Goal: Task Accomplishment & Management: Complete application form

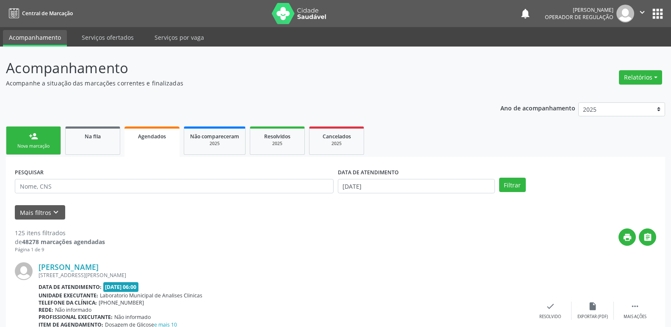
click at [35, 132] on div "person_add" at bounding box center [33, 136] width 9 height 9
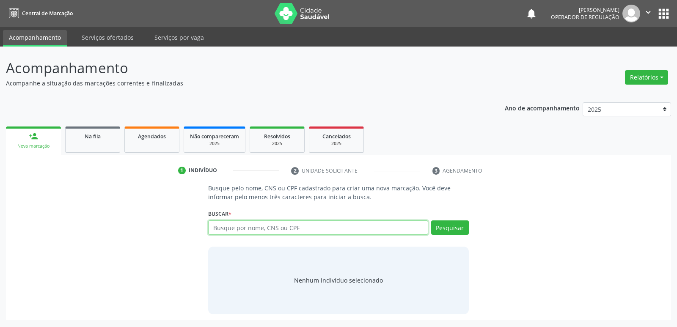
drag, startPoint x: 222, startPoint y: 231, endPoint x: 294, endPoint y: 195, distance: 80.8
click at [272, 207] on div "Buscar * Busque por nome, CNS ou CPF Nenhum resultado encontrado para: " " Digi…" at bounding box center [338, 223] width 260 height 33
type input "700504108334558"
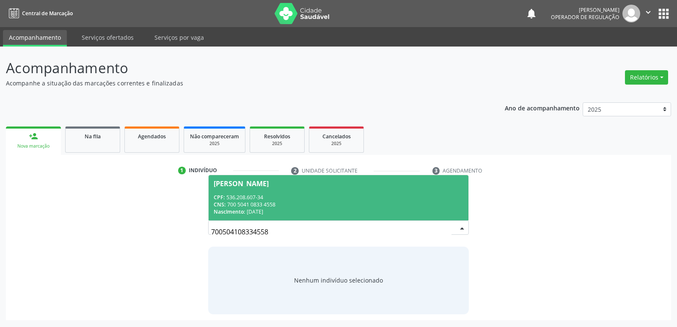
click at [349, 205] on div "CNS: 700 5041 0833 4558" at bounding box center [338, 204] width 249 height 7
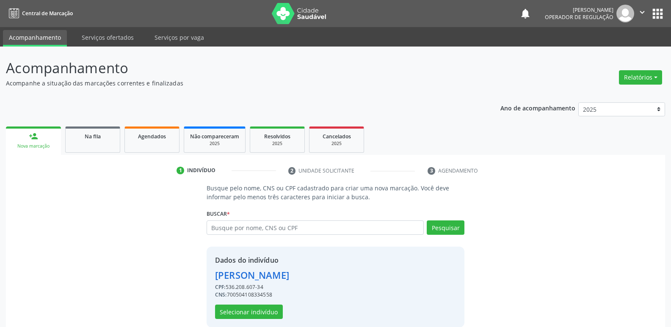
click at [242, 304] on div "Dados do indivíduo [PERSON_NAME] CPF: 536.208.607-34 CNS: 700504108334558 Selec…" at bounding box center [252, 287] width 74 height 64
click at [242, 307] on button "Selecionar indivíduo" at bounding box center [249, 312] width 68 height 14
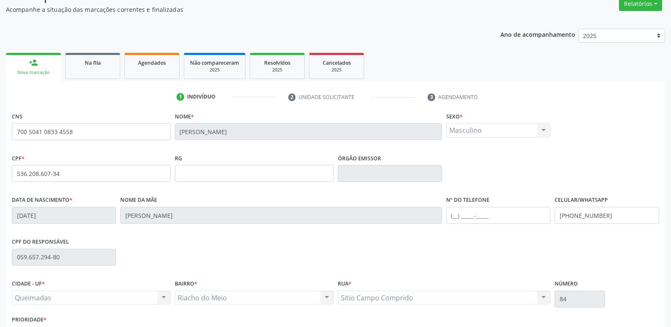
scroll to position [132, 0]
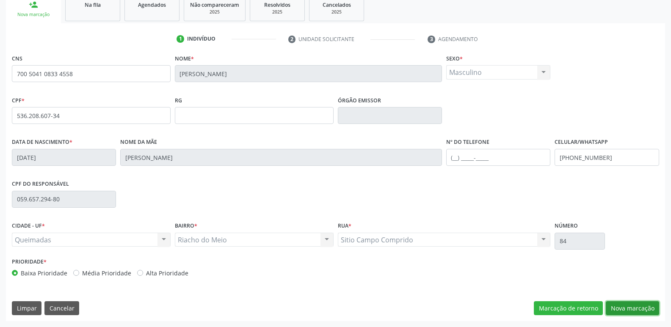
drag, startPoint x: 631, startPoint y: 306, endPoint x: 616, endPoint y: 294, distance: 18.7
click at [629, 305] on button "Nova marcação" at bounding box center [631, 308] width 53 height 14
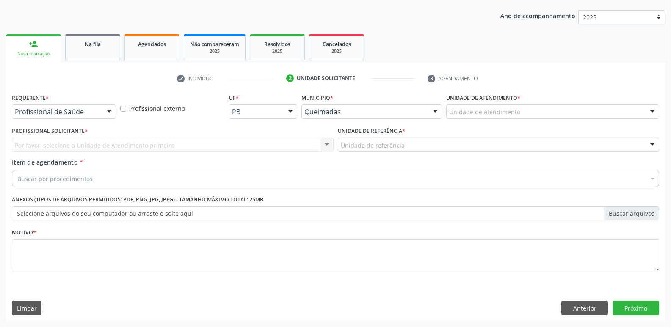
scroll to position [92, 0]
drag, startPoint x: 61, startPoint y: 111, endPoint x: 54, endPoint y: 144, distance: 34.0
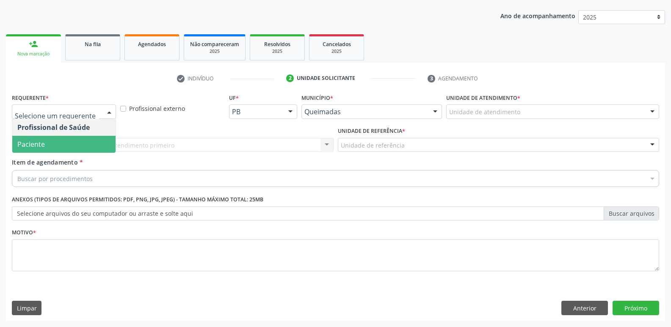
click at [54, 147] on span "Paciente" at bounding box center [63, 144] width 103 height 17
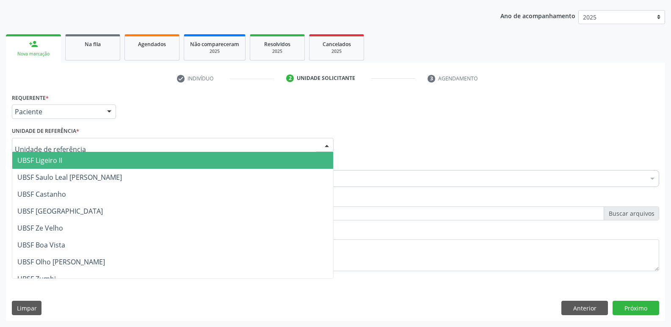
click at [81, 146] on div at bounding box center [173, 145] width 322 height 14
type input "RI"
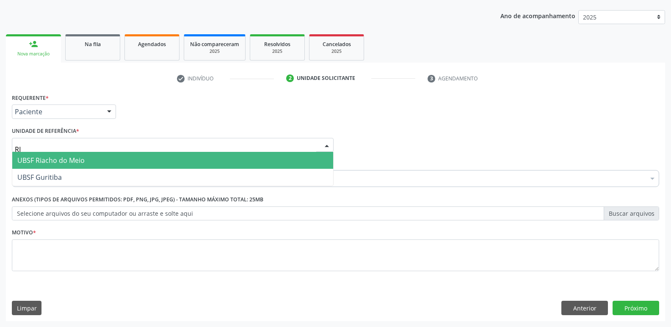
click at [58, 166] on span "UBSF Riacho do Meio" at bounding box center [172, 160] width 321 height 17
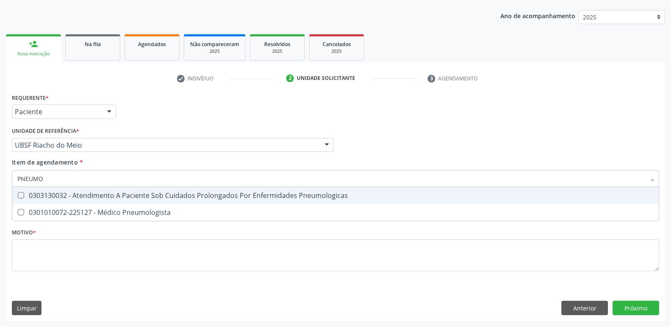
type input "PNEUMOL"
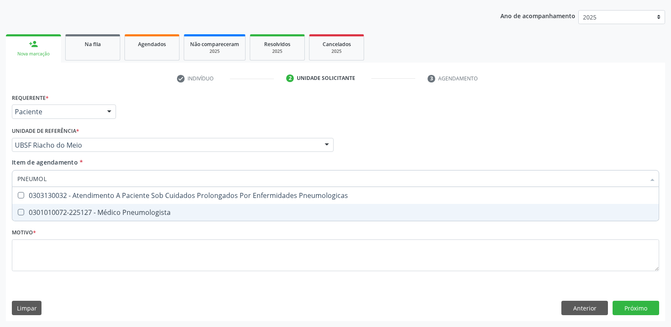
click at [83, 212] on div "0301010072-225127 - Médico Pneumologista" at bounding box center [335, 212] width 636 height 7
checkbox Pneumologista "true"
click at [69, 267] on div "Requerente * Paciente Profissional de Saúde Paciente Nenhum resultado encontrad…" at bounding box center [335, 187] width 647 height 192
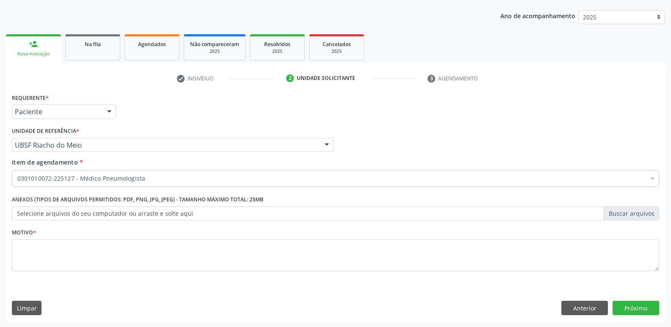
click at [78, 249] on span "0301010072-225127 - Médico Pneumologista" at bounding box center [346, 240] width 669 height 17
click at [93, 281] on div "Requerente * Paciente Profissional de Saúde Paciente Nenhum resultado encontrad…" at bounding box center [335, 206] width 659 height 230
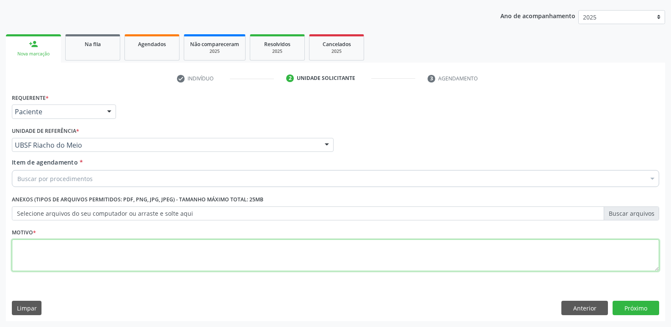
click at [108, 253] on textarea at bounding box center [335, 255] width 647 height 32
click at [92, 252] on textarea at bounding box center [335, 255] width 647 height 32
paste textarea "AVALIAÇÃO"
type textarea "AVALIAÇÃO"
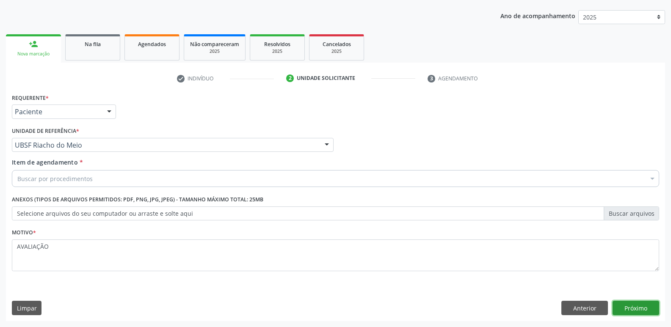
click at [626, 307] on button "Próximo" at bounding box center [635, 308] width 47 height 14
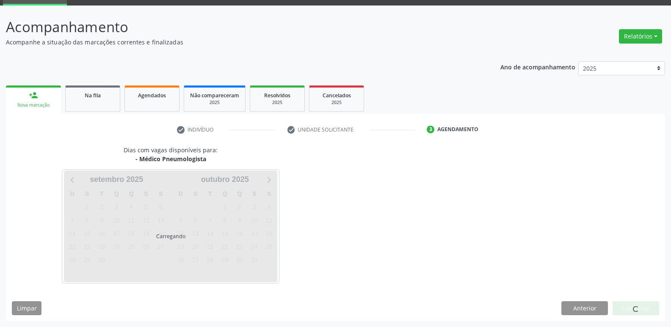
scroll to position [41, 0]
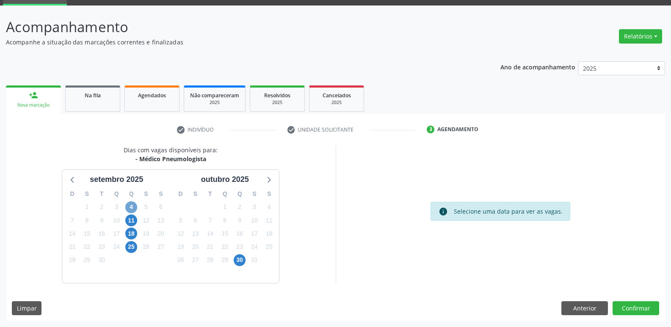
click at [128, 206] on span "4" at bounding box center [131, 207] width 12 height 12
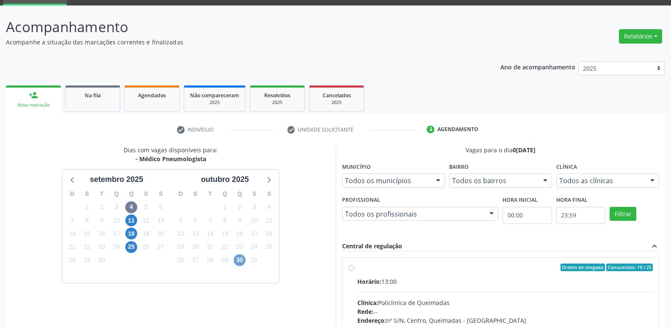
click at [235, 260] on span "30" at bounding box center [240, 260] width 12 height 12
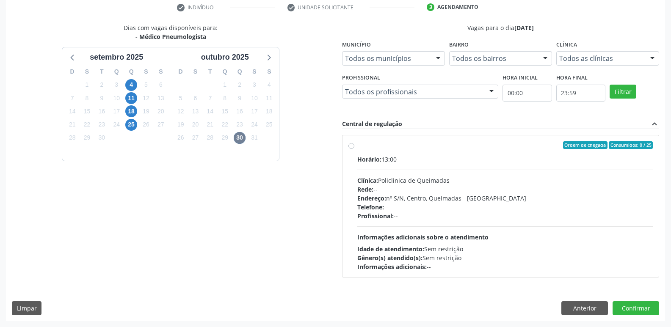
click at [614, 215] on div "Profissional: --" at bounding box center [505, 216] width 296 height 9
click at [354, 149] on input "Ordem de chegada Consumidos: 0 / 25 Horário: 13:00 Clínica: Policlinica de Quei…" at bounding box center [351, 145] width 6 height 8
radio input "true"
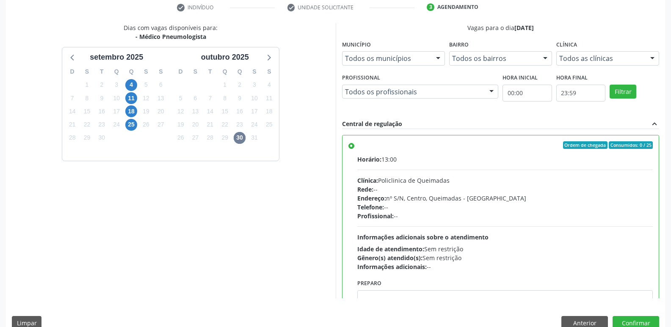
click at [629, 314] on div "Dias com vagas disponíveis para: - Médico Pneumologista [DATE] D S T Q Q S S 31…" at bounding box center [335, 179] width 659 height 313
click at [626, 317] on button "Confirmar" at bounding box center [635, 323] width 47 height 14
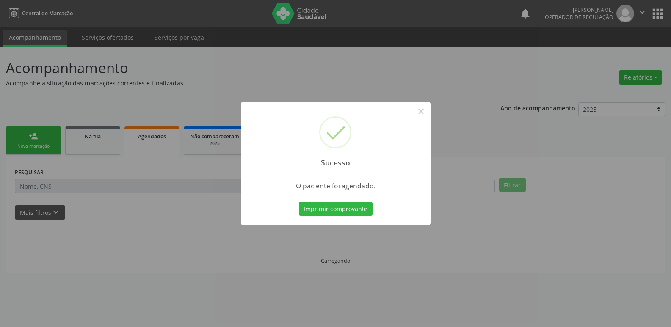
scroll to position [0, 0]
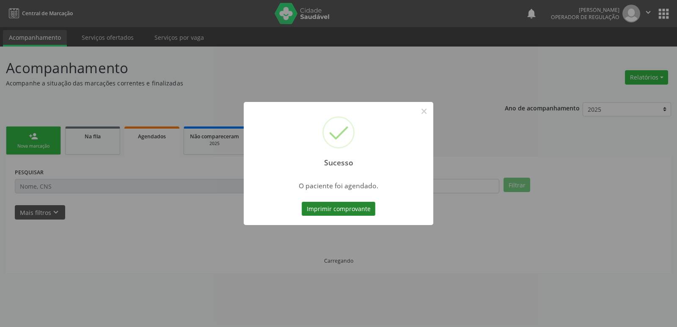
click at [342, 209] on button "Imprimir comprovante" at bounding box center [339, 209] width 74 height 14
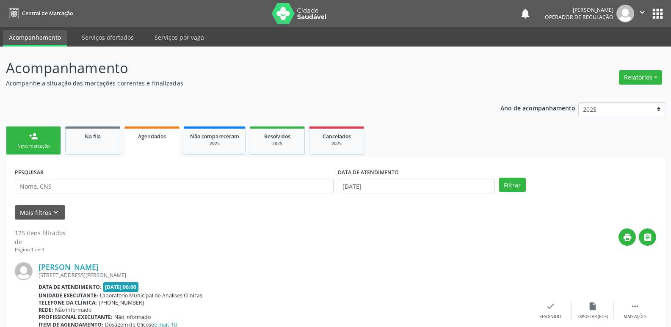
click at [35, 142] on link "person_add Nova marcação" at bounding box center [33, 141] width 55 height 28
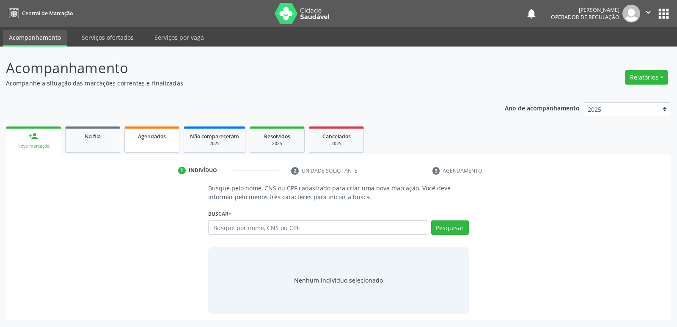
click at [147, 138] on span "Agendados" at bounding box center [152, 136] width 28 height 7
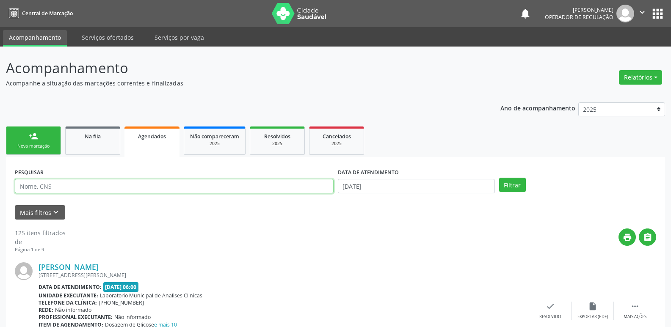
click at [64, 191] on input "text" at bounding box center [174, 186] width 319 height 14
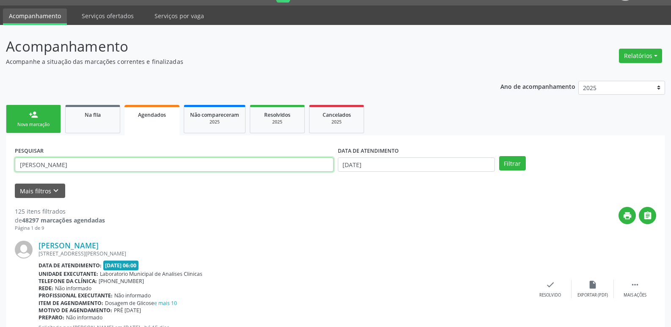
scroll to position [42, 0]
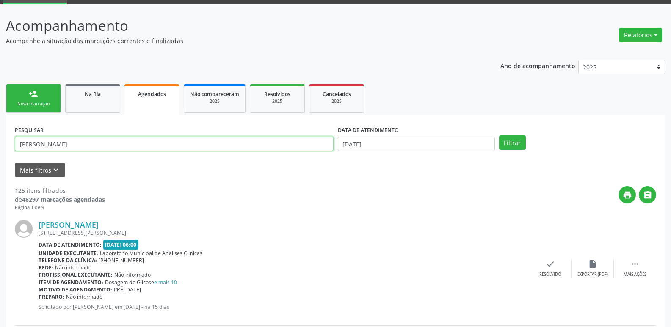
type input "[PERSON_NAME]"
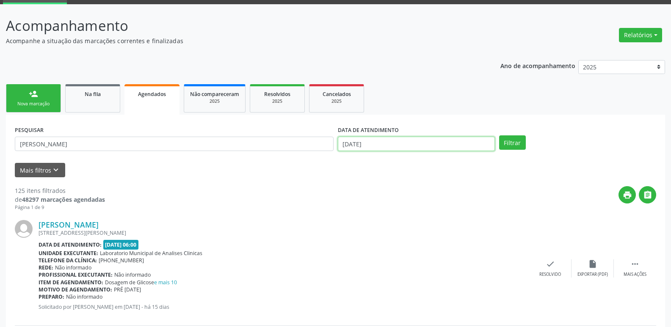
click at [433, 137] on input "[DATE]" at bounding box center [416, 144] width 157 height 14
click at [499, 135] on button "Filtrar" at bounding box center [512, 142] width 27 height 14
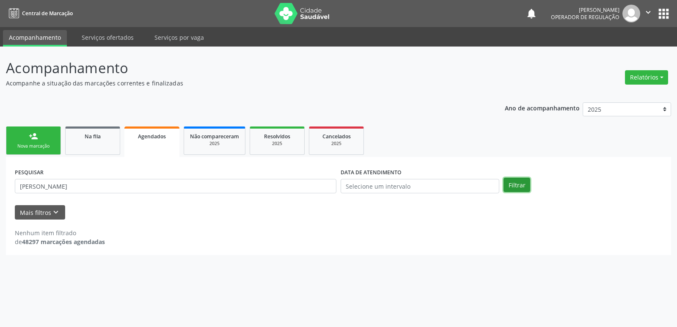
click at [517, 184] on button "Filtrar" at bounding box center [516, 185] width 27 height 14
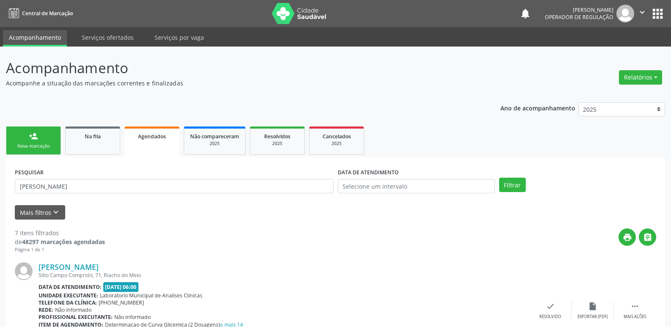
click at [36, 136] on div "person_add" at bounding box center [33, 136] width 9 height 9
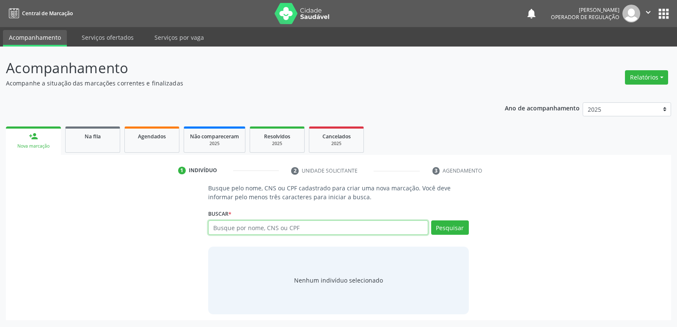
click at [263, 223] on input "text" at bounding box center [318, 227] width 220 height 14
type input "709001835906514"
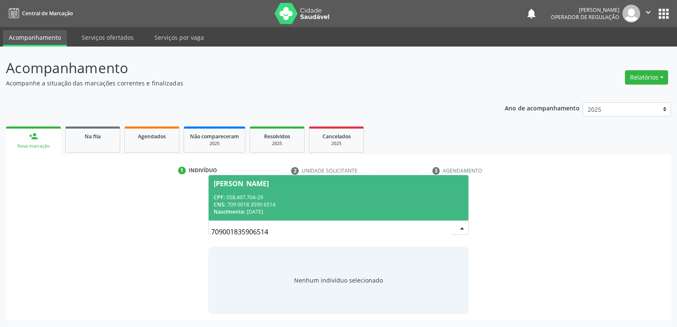
click at [264, 190] on span "[PERSON_NAME] CPF: 058.497.704-29 CNS: 709 0018 3590 6514 Nascimento: 2[DATE]" at bounding box center [338, 197] width 259 height 45
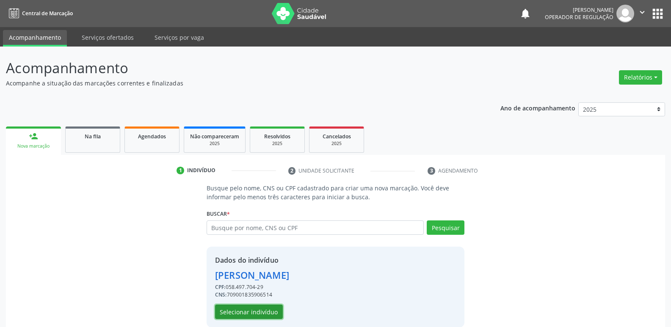
click at [249, 309] on button "Selecionar indivíduo" at bounding box center [249, 312] width 68 height 14
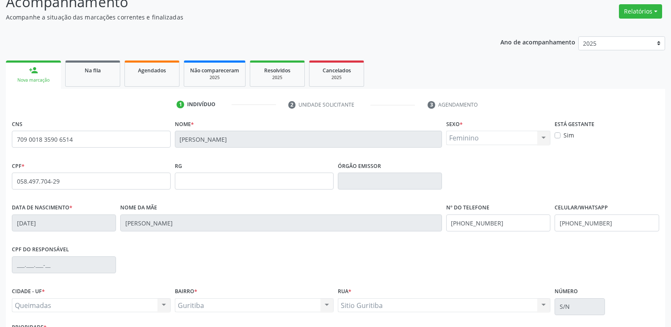
scroll to position [132, 0]
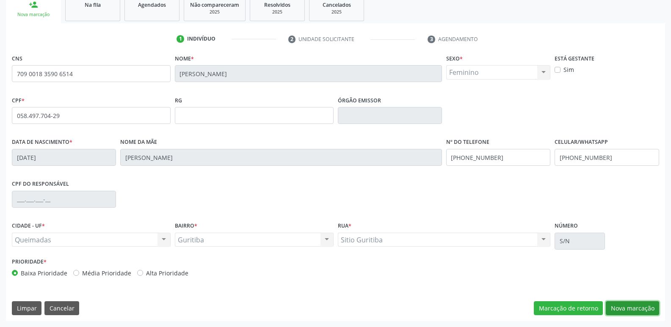
click at [630, 303] on button "Nova marcação" at bounding box center [631, 308] width 53 height 14
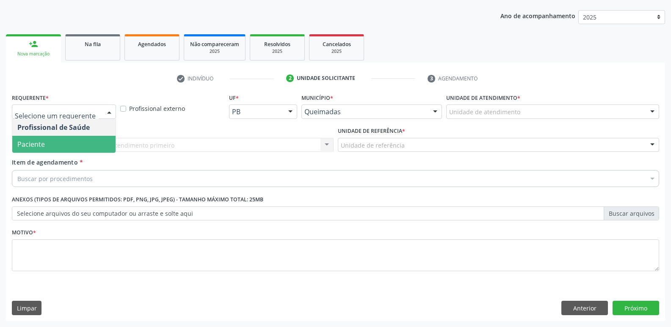
drag, startPoint x: 78, startPoint y: 140, endPoint x: 98, endPoint y: 141, distance: 19.9
click at [79, 140] on span "Paciente" at bounding box center [63, 144] width 103 height 17
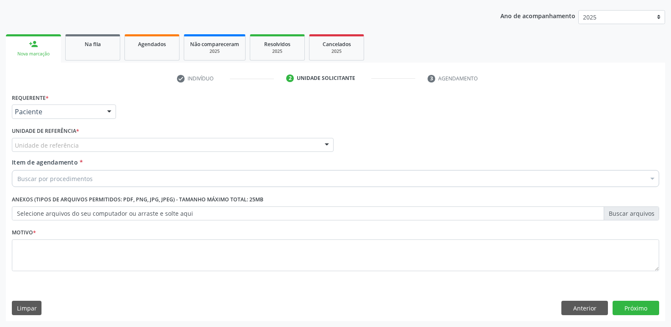
click at [105, 145] on div "Unidade de referência" at bounding box center [173, 145] width 322 height 14
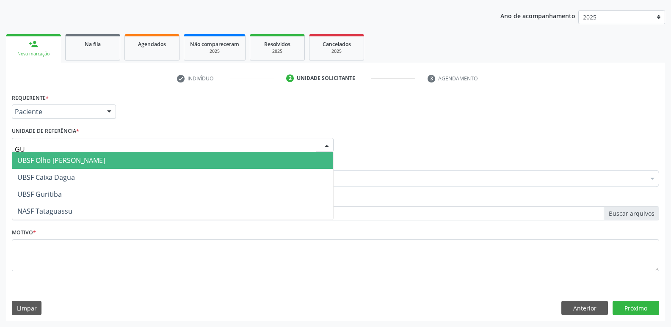
type input "GUR"
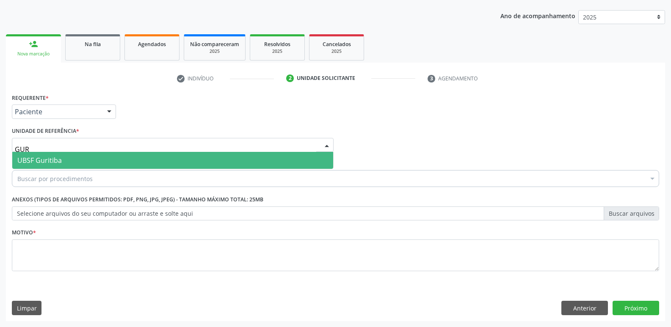
click at [96, 165] on span "UBSF Guritiba" at bounding box center [172, 160] width 321 height 17
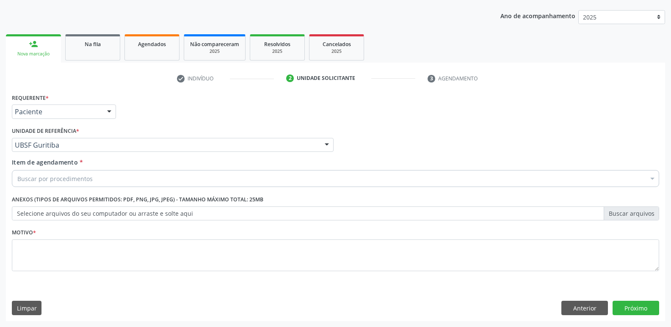
click at [91, 174] on div "Buscar por procedimentos" at bounding box center [335, 178] width 647 height 17
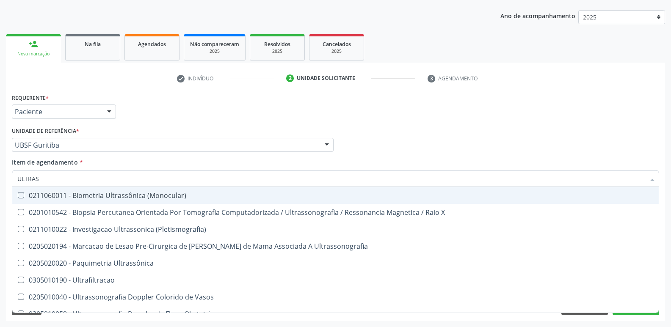
type input "ULTRASS"
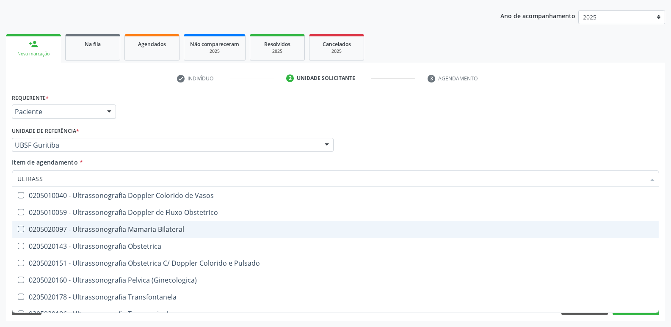
scroll to position [127, 0]
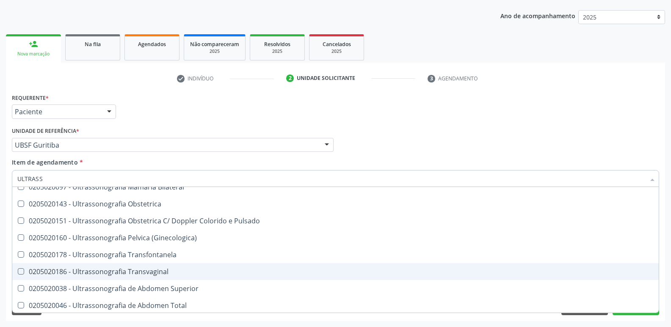
click at [159, 268] on div "0205020186 - Ultrassonografia Transvaginal" at bounding box center [335, 271] width 636 height 7
checkbox Transvaginal "true"
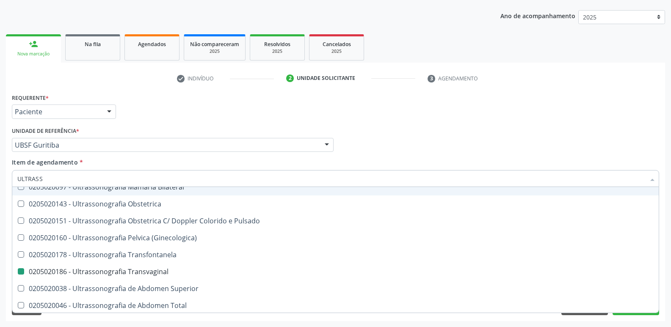
click at [226, 115] on div "Requerente * Paciente Profissional de Saúde Paciente Nenhum resultado encontrad…" at bounding box center [335, 107] width 651 height 33
checkbox X "true"
checkbox Transvaginal "false"
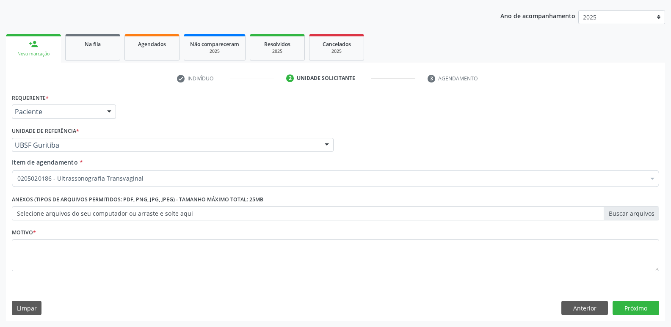
scroll to position [0, 0]
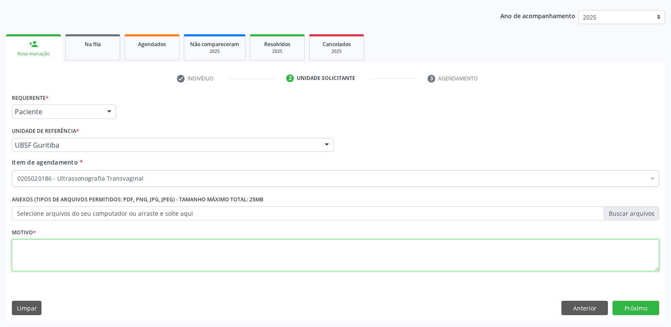
click at [104, 257] on textarea at bounding box center [335, 255] width 647 height 32
paste textarea "AVALIAÇÃO"
type textarea "AVALIAÇÃO"
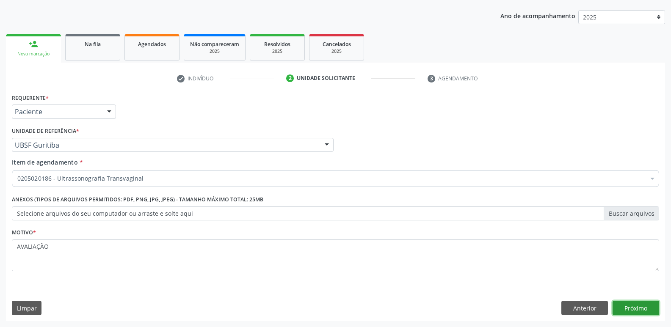
click at [633, 309] on button "Próximo" at bounding box center [635, 308] width 47 height 14
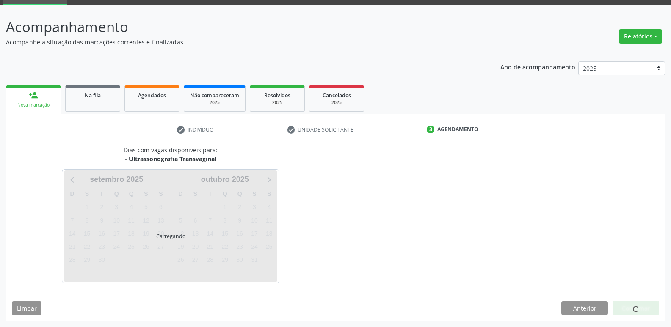
scroll to position [41, 0]
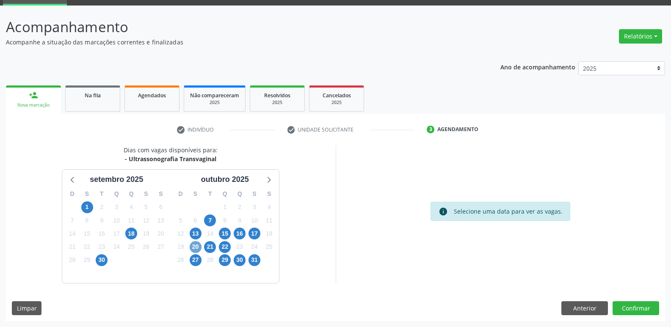
click at [194, 248] on span "20" at bounding box center [196, 247] width 12 height 12
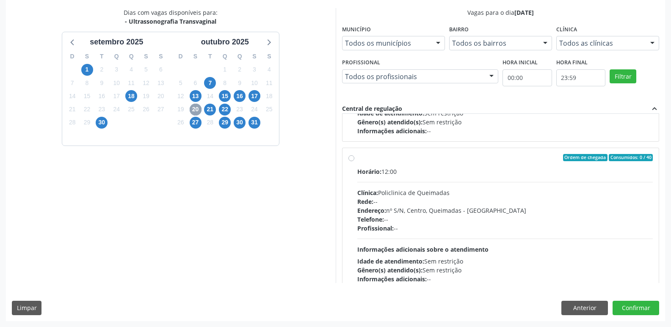
scroll to position [133, 0]
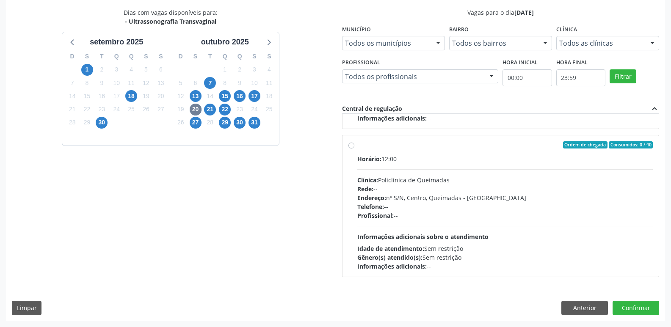
click at [475, 224] on div "Horário: 12:00 Clínica: Policlinica de Queimadas Rede: -- Endereço: nº S/N, Cen…" at bounding box center [505, 212] width 296 height 116
click at [354, 149] on input "Ordem de chegada Consumidos: 0 / 40 Horário: 12:00 Clínica: Policlinica de Quei…" at bounding box center [351, 145] width 6 height 8
radio input "true"
click at [637, 306] on button "Confirmar" at bounding box center [635, 308] width 47 height 14
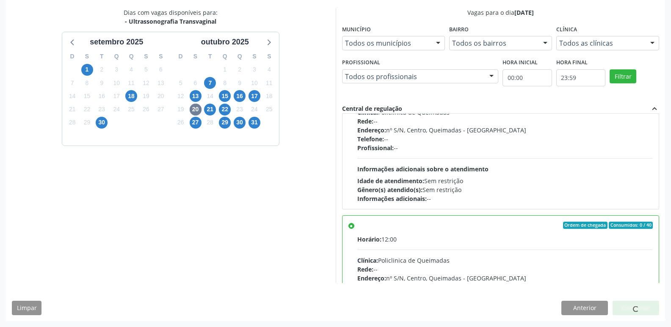
scroll to position [0, 0]
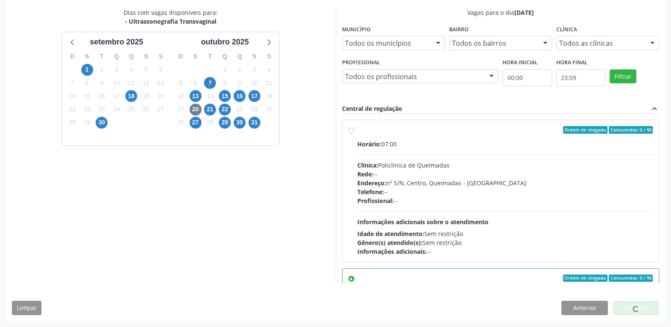
click at [421, 164] on div "Clínica: Policlinica de Queimadas" at bounding box center [505, 165] width 296 height 9
click at [354, 134] on input "Ordem de chegada Consumidos: 0 / 40 Horário: 07:00 Clínica: Policlinica de Quei…" at bounding box center [351, 130] width 6 height 8
radio input "true"
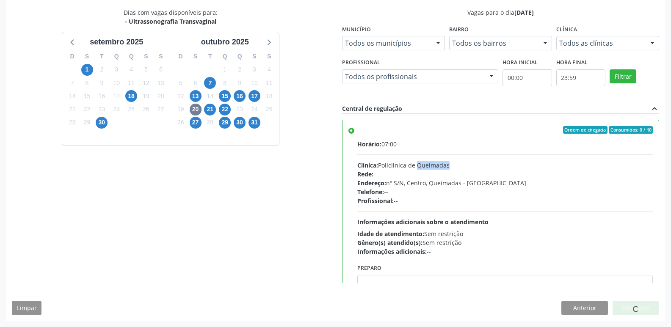
click at [421, 164] on div "Clínica: Policlinica de Queimadas" at bounding box center [505, 165] width 296 height 9
click at [354, 134] on input "Ordem de chegada Consumidos: 0 / 40 Horário: 07:00 Clínica: Policlinica de Quei…" at bounding box center [351, 130] width 6 height 8
click at [627, 309] on div at bounding box center [635, 308] width 47 height 14
click at [483, 205] on div "Horário: 07:00 Clínica: Policlinica de Queimadas Rede: -- Endereço: nº S/N, Cen…" at bounding box center [505, 198] width 296 height 116
click at [354, 134] on input "Ordem de chegada Consumidos: 0 / 40 Horário: 07:00 Clínica: Policlinica de Quei…" at bounding box center [351, 130] width 6 height 8
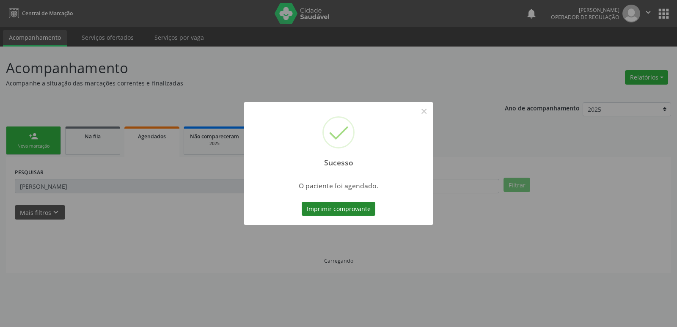
click at [333, 212] on button "Imprimir comprovante" at bounding box center [339, 209] width 74 height 14
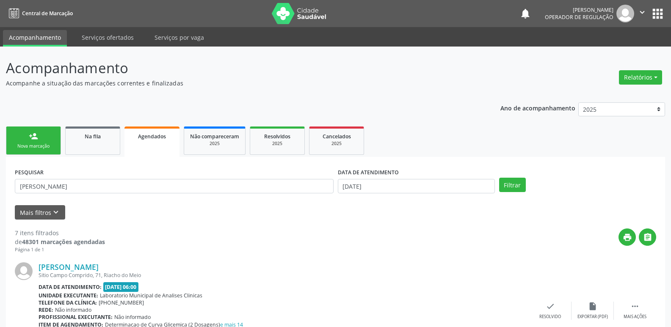
click at [46, 135] on link "person_add Nova marcação" at bounding box center [33, 141] width 55 height 28
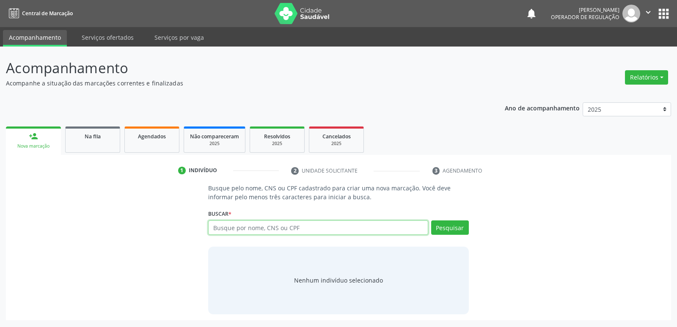
click at [313, 228] on input "text" at bounding box center [318, 227] width 220 height 14
type input "700205924213326"
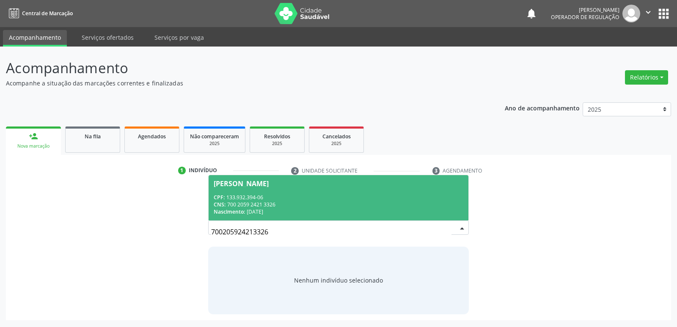
click at [450, 225] on input "700205924213326" at bounding box center [331, 231] width 240 height 17
click at [232, 195] on div "CPF: 133.932.394-06" at bounding box center [338, 197] width 249 height 7
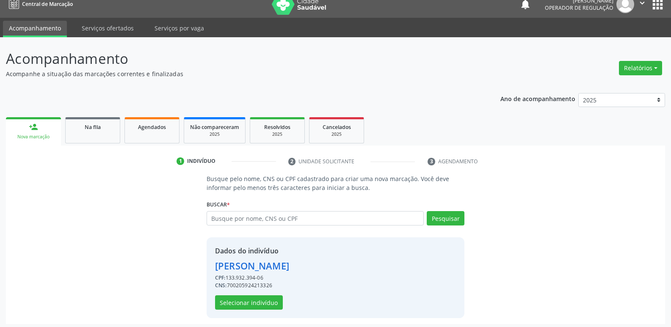
scroll to position [12, 0]
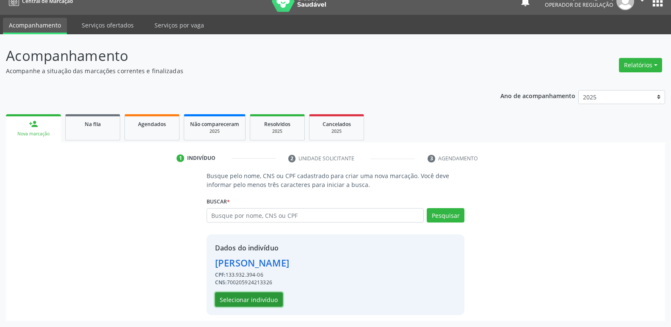
click at [242, 301] on button "Selecionar indivíduo" at bounding box center [249, 299] width 68 height 14
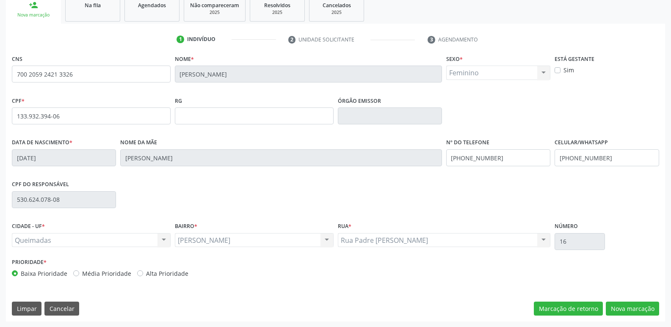
scroll to position [132, 0]
click at [622, 303] on button "Nova marcação" at bounding box center [631, 308] width 53 height 14
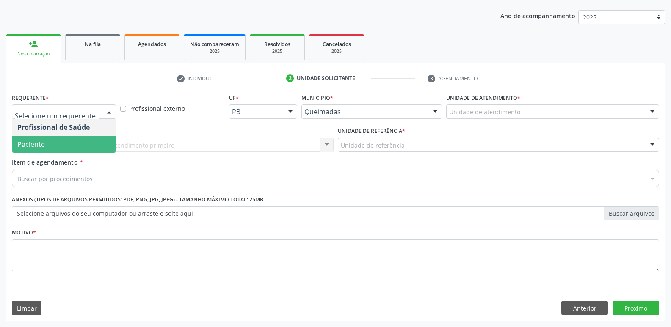
click at [48, 144] on span "Paciente" at bounding box center [63, 144] width 103 height 17
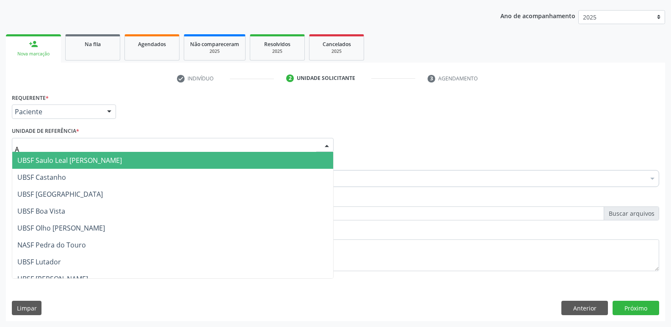
type input "AN"
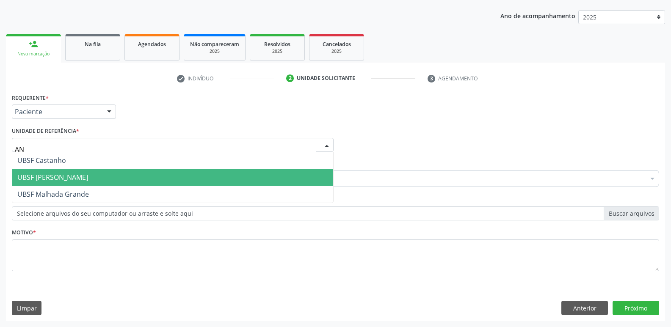
click at [56, 175] on span "UBSF [PERSON_NAME]" at bounding box center [52, 177] width 71 height 9
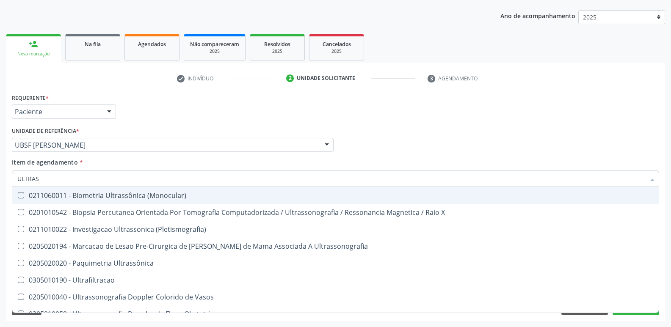
type input "ULTRASS"
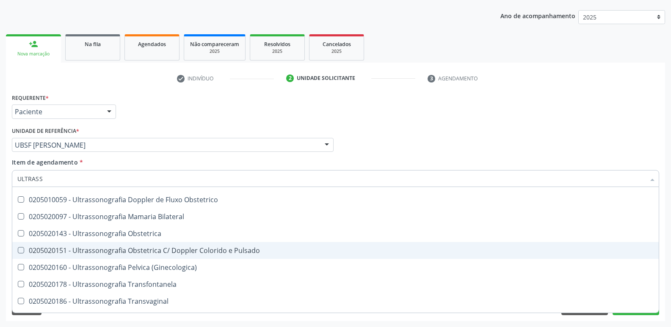
scroll to position [85, 0]
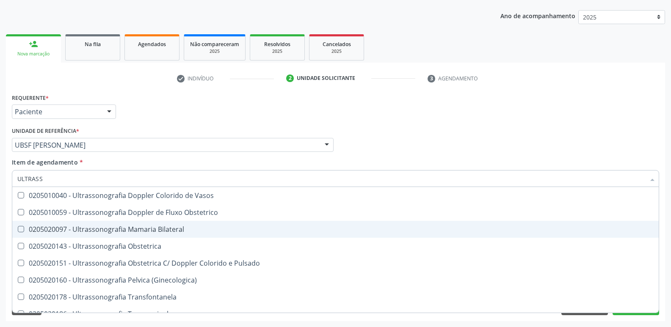
drag, startPoint x: 157, startPoint y: 232, endPoint x: 184, endPoint y: 206, distance: 37.7
click at [158, 231] on div "0205020097 - Ultrassonografia Mamaria Bilateral" at bounding box center [335, 229] width 636 height 7
checkbox Bilateral "true"
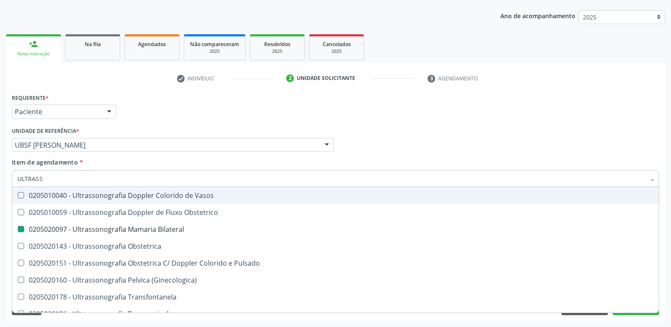
click at [220, 94] on div "Requerente * Paciente Profissional de Saúde Paciente Nenhum resultado encontrad…" at bounding box center [335, 107] width 651 height 33
checkbox X "true"
checkbox Bilateral "false"
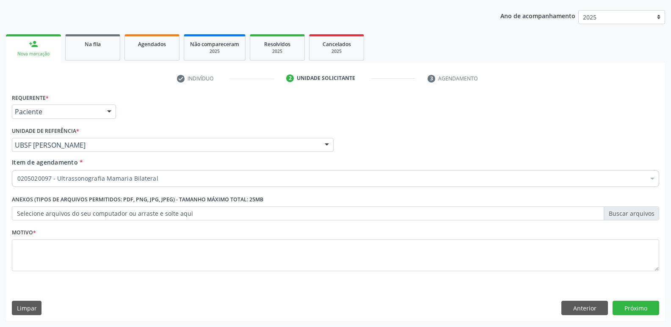
scroll to position [0, 0]
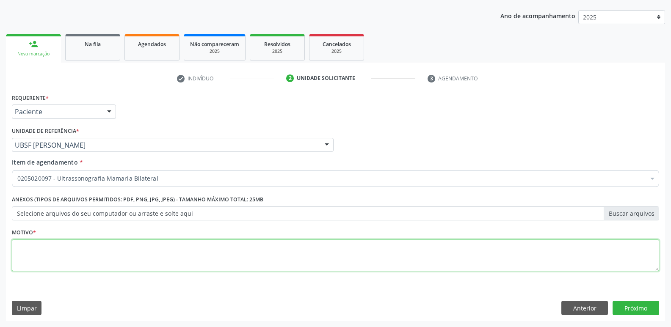
click at [96, 246] on textarea at bounding box center [335, 255] width 647 height 32
paste textarea "AVALIAÇÃO"
type textarea "AVALIAÇÃO"
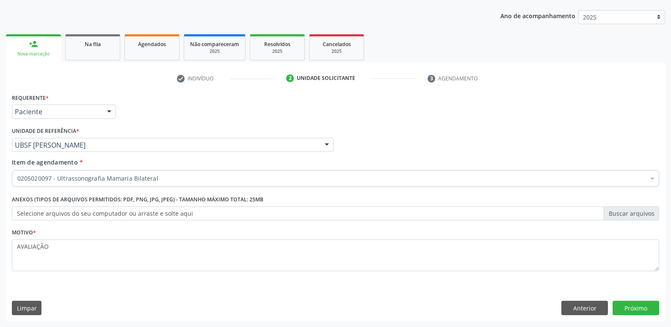
click at [630, 297] on div "Requerente * Paciente Profissional de Saúde Paciente Nenhum resultado encontrad…" at bounding box center [335, 206] width 659 height 230
click at [627, 308] on button "Próximo" at bounding box center [635, 308] width 47 height 14
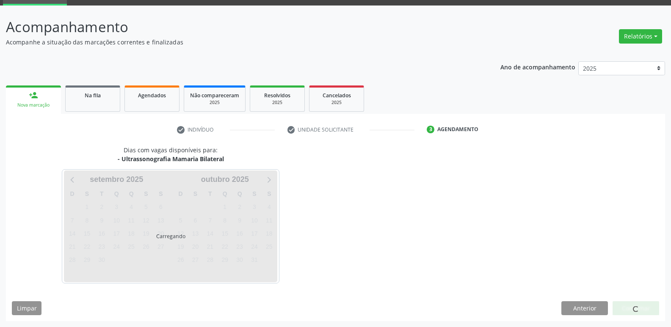
scroll to position [41, 0]
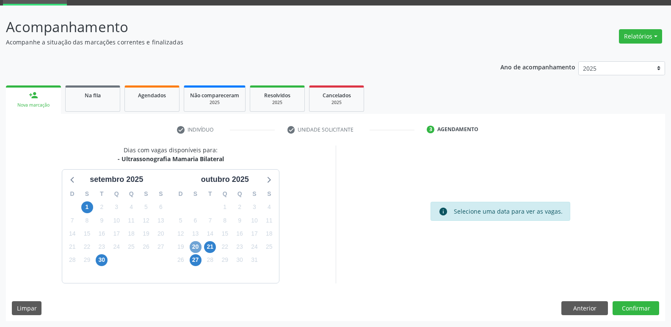
click at [193, 248] on span "20" at bounding box center [196, 247] width 12 height 12
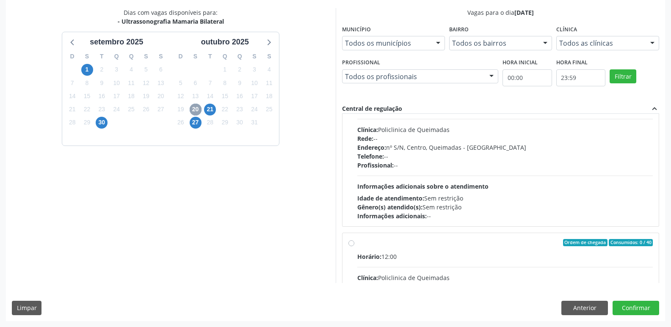
scroll to position [133, 0]
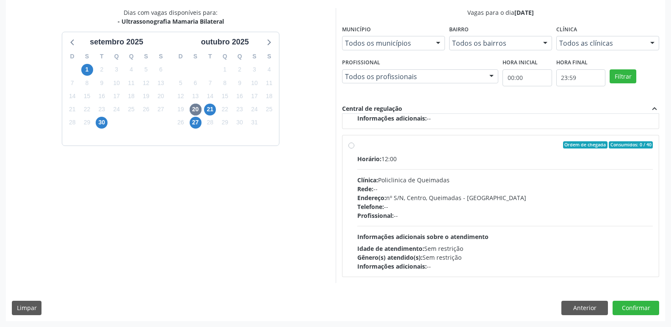
click at [531, 196] on div "Endereço: nº S/N, Centro, Queimadas - [GEOGRAPHIC_DATA]" at bounding box center [505, 197] width 296 height 9
click at [354, 149] on input "Ordem de chegada Consumidos: 0 / 40 Horário: 12:00 Clínica: Policlinica de Quei…" at bounding box center [351, 145] width 6 height 8
radio input "true"
click at [625, 307] on button "Confirmar" at bounding box center [635, 308] width 47 height 14
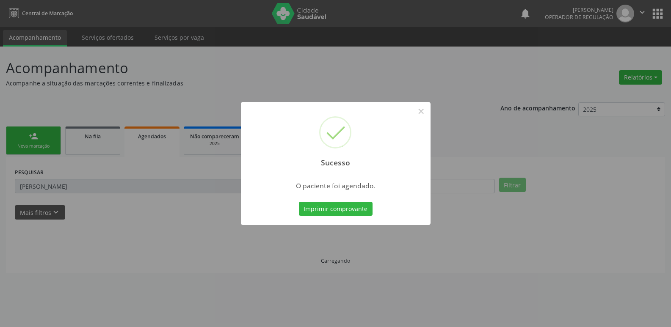
scroll to position [0, 0]
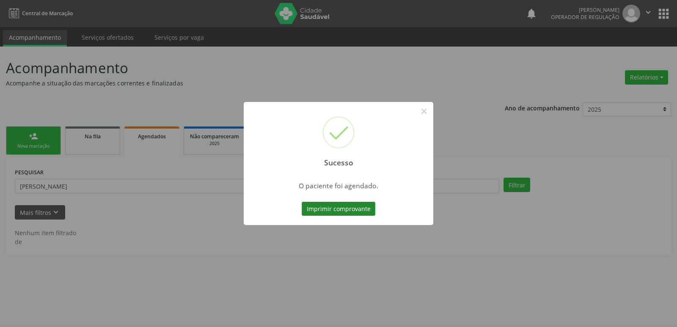
click at [344, 208] on button "Imprimir comprovante" at bounding box center [339, 209] width 74 height 14
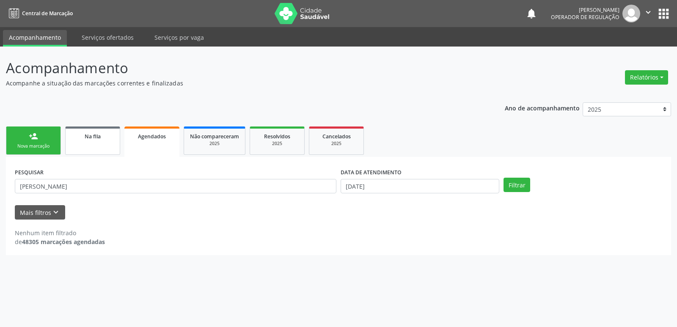
click at [91, 143] on link "Na fila" at bounding box center [92, 141] width 55 height 28
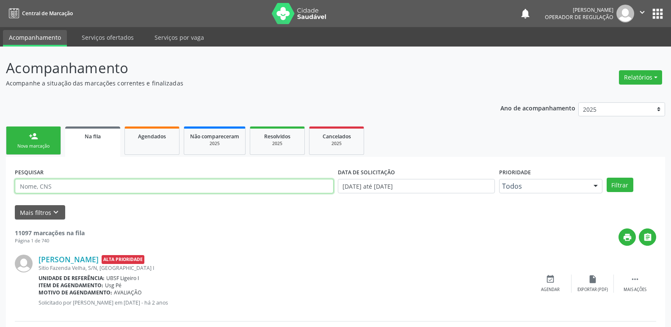
click at [77, 184] on input "text" at bounding box center [174, 186] width 319 height 14
click at [606, 178] on button "Filtrar" at bounding box center [619, 185] width 27 height 14
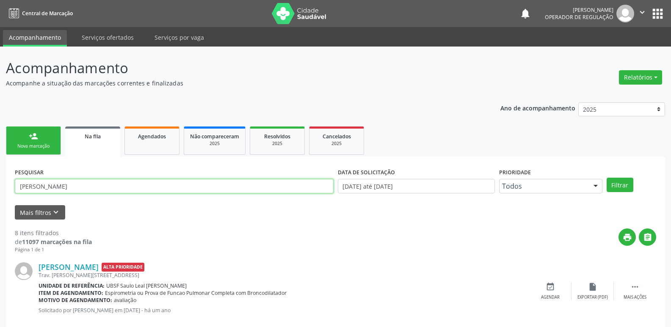
click at [84, 190] on input "[PERSON_NAME]" at bounding box center [174, 186] width 319 height 14
type input "[PERSON_NAME]"
click at [606, 178] on button "Filtrar" at bounding box center [619, 185] width 27 height 14
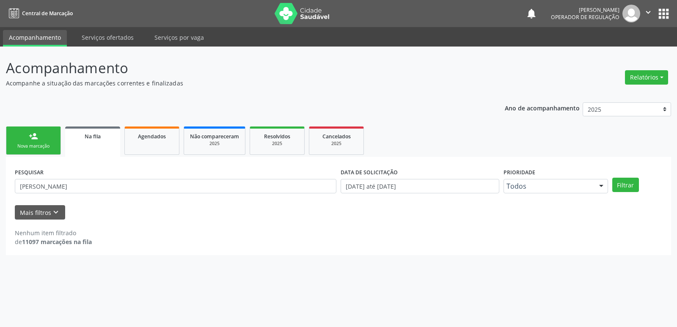
click at [45, 152] on link "person_add Nova marcação" at bounding box center [33, 141] width 55 height 28
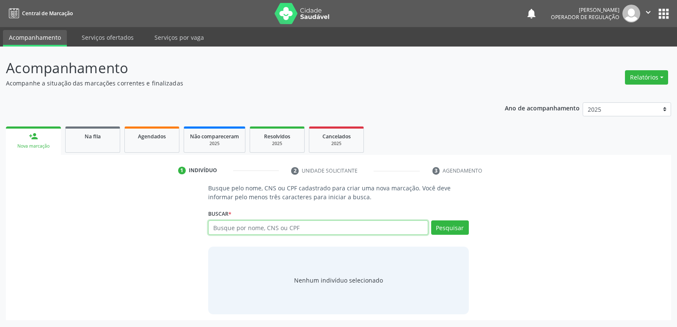
click at [269, 232] on input "text" at bounding box center [318, 227] width 220 height 14
type input "702009333866583"
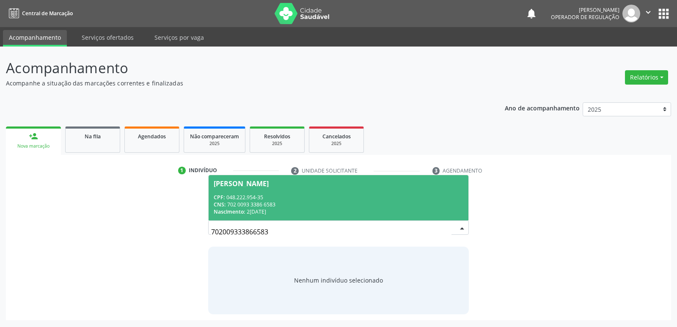
click at [227, 201] on div "CNS: 702 0093 3386 6583" at bounding box center [338, 204] width 249 height 7
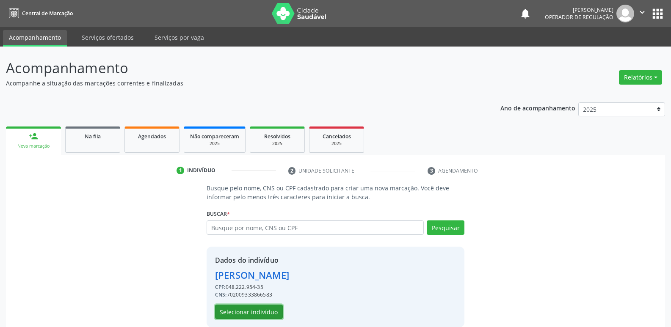
click at [267, 312] on button "Selecionar indivíduo" at bounding box center [249, 312] width 68 height 14
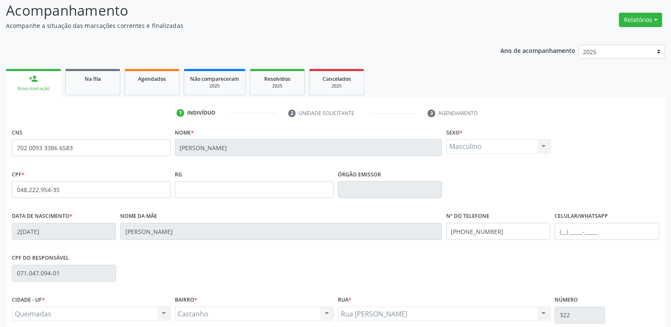
scroll to position [132, 0]
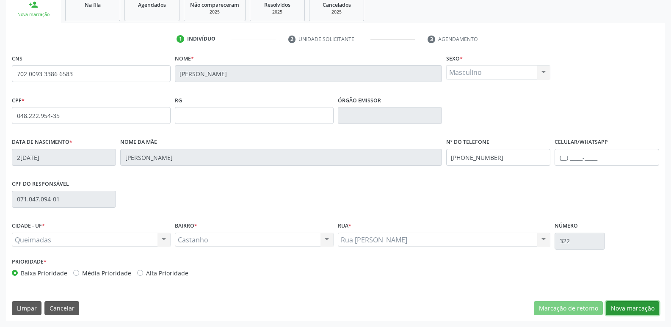
click at [637, 307] on button "Nova marcação" at bounding box center [631, 308] width 53 height 14
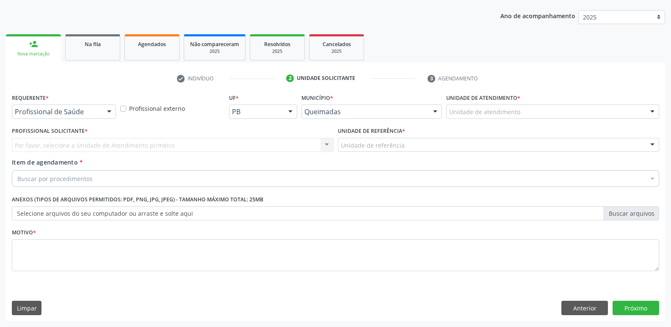
scroll to position [92, 0]
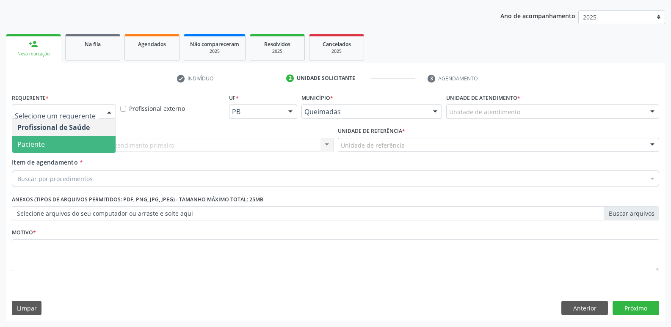
click at [60, 144] on span "Paciente" at bounding box center [63, 144] width 103 height 17
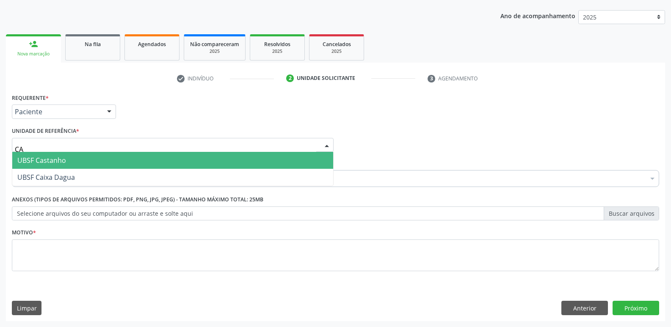
type input "CAS"
click at [43, 153] on span "UBSF Castanho" at bounding box center [172, 160] width 321 height 17
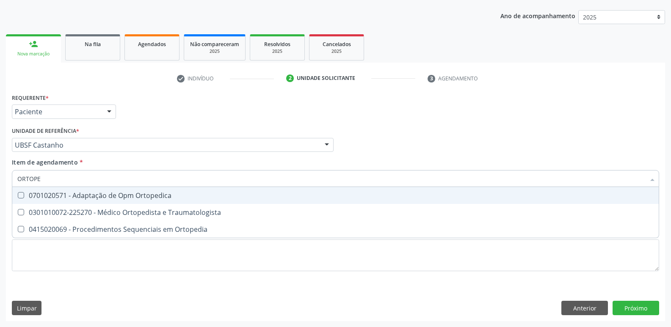
type input "ORTOPED"
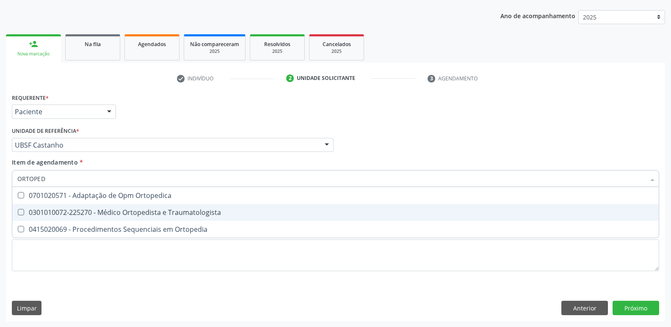
click at [68, 207] on span "0301010072-225270 - Médico Ortopedista e Traumatologista" at bounding box center [335, 212] width 646 height 17
checkbox Traumatologista "true"
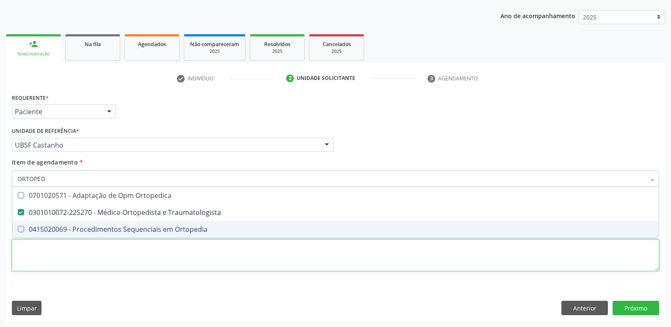
click at [68, 258] on div "Requerente * Paciente Profissional de Saúde Paciente Nenhum resultado encontrad…" at bounding box center [335, 187] width 647 height 192
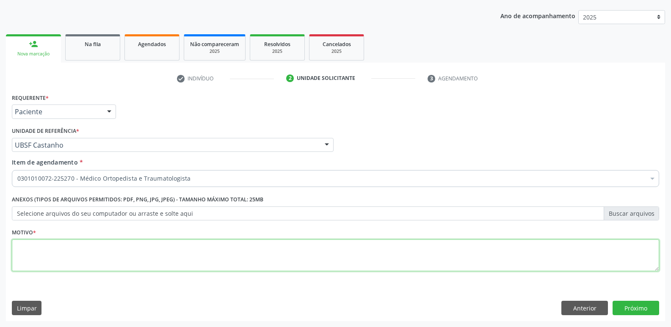
paste textarea "AVALIAÇÃO"
type textarea "AVALIAÇÃO"
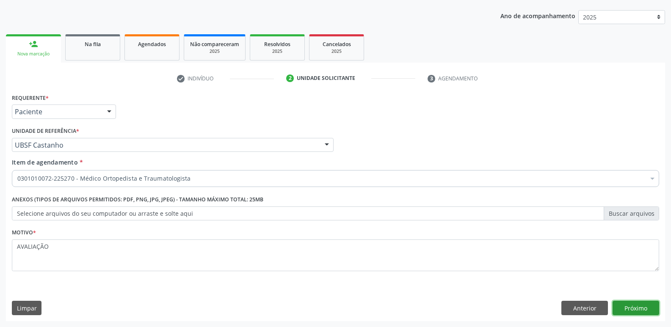
click at [627, 306] on button "Próximo" at bounding box center [635, 308] width 47 height 14
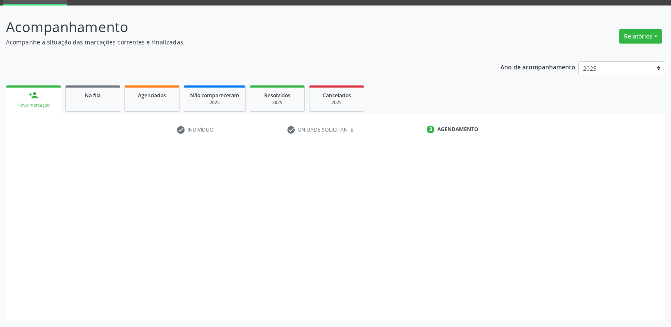
scroll to position [41, 0]
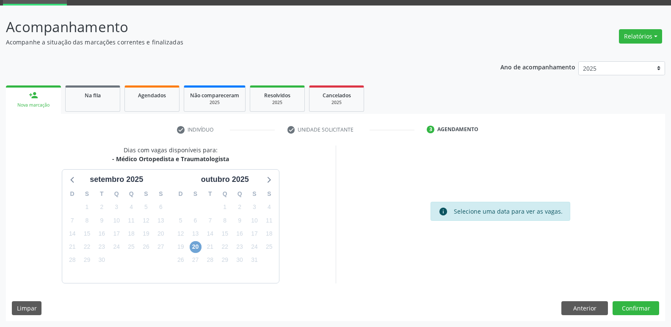
click at [195, 249] on span "20" at bounding box center [196, 247] width 12 height 12
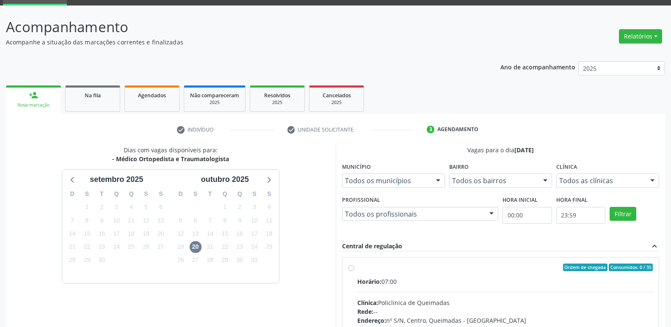
click at [354, 271] on input "Ordem de chegada Consumidos: 0 / 35 Horário: 07:00 Clínica: Policlinica de Quei…" at bounding box center [351, 268] width 6 height 8
radio input "true"
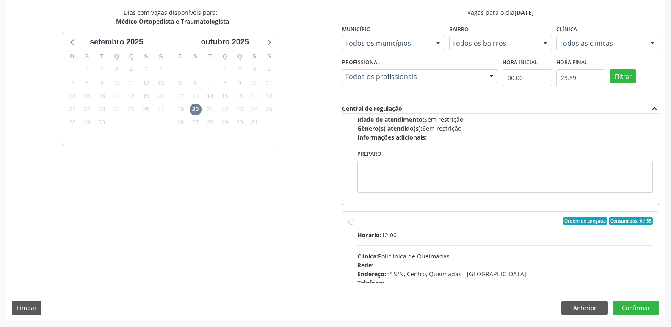
scroll to position [0, 0]
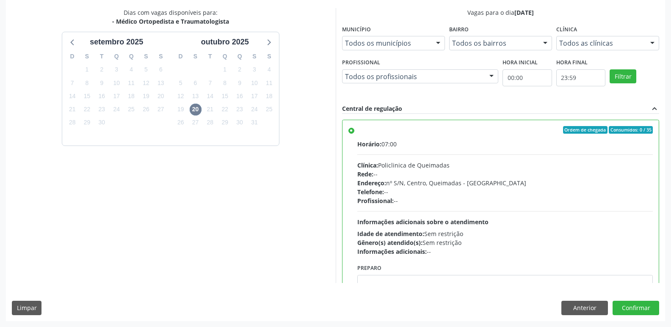
click at [623, 298] on div "Dias com vagas disponíveis para: - Médico Ortopedista e Traumatologista s[DATE]…" at bounding box center [335, 164] width 659 height 313
click at [643, 311] on button "Confirmar" at bounding box center [635, 308] width 47 height 14
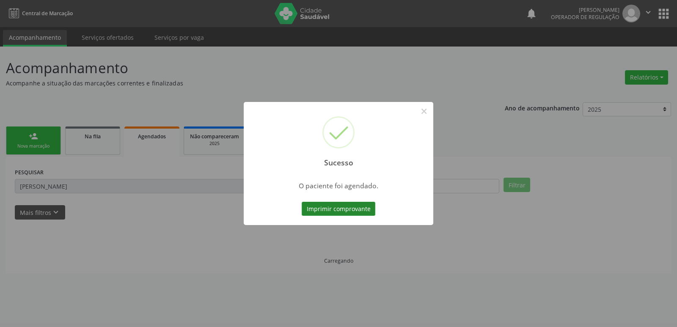
click at [354, 211] on button "Imprimir comprovante" at bounding box center [339, 209] width 74 height 14
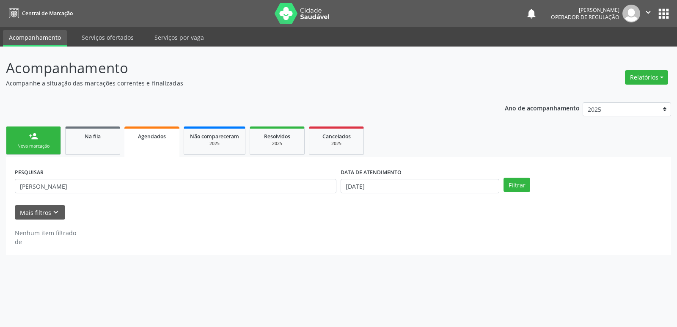
click at [44, 132] on link "person_add Nova marcação" at bounding box center [33, 141] width 55 height 28
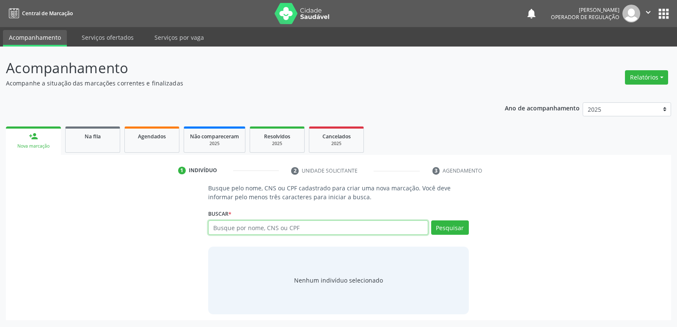
click at [248, 230] on input "text" at bounding box center [318, 227] width 220 height 14
type input "706207524965968"
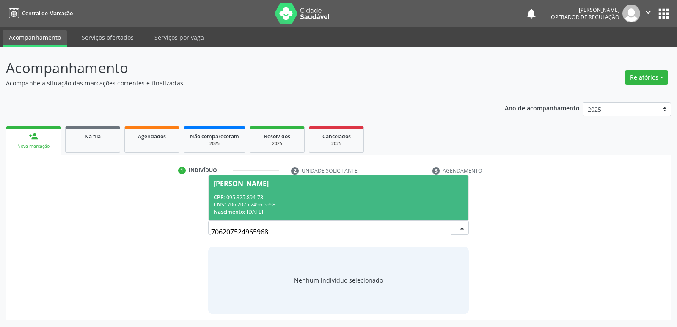
click at [248, 197] on div "CPF: 095.325.894-73" at bounding box center [338, 197] width 249 height 7
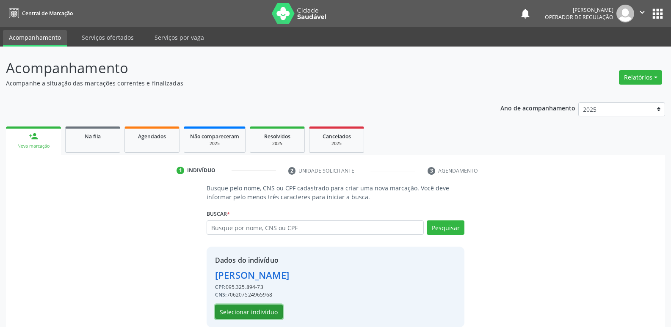
click at [249, 315] on button "Selecionar indivíduo" at bounding box center [249, 312] width 68 height 14
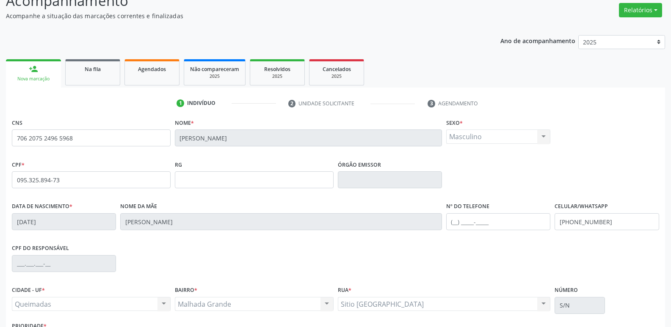
scroll to position [132, 0]
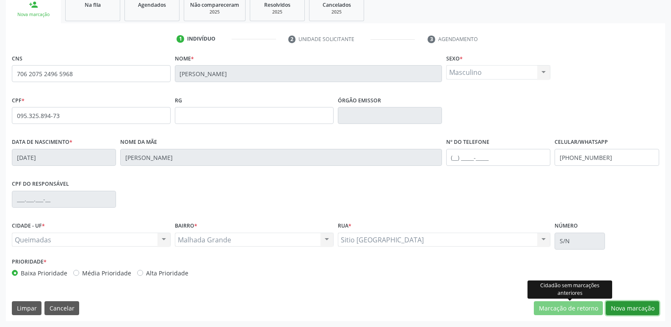
click at [610, 305] on button "Nova marcação" at bounding box center [631, 308] width 53 height 14
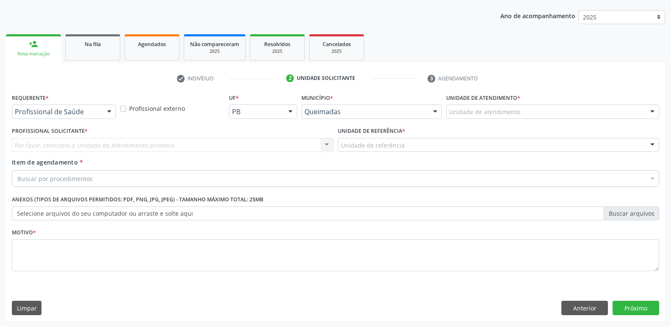
scroll to position [92, 0]
drag, startPoint x: 39, startPoint y: 113, endPoint x: 48, endPoint y: 146, distance: 34.8
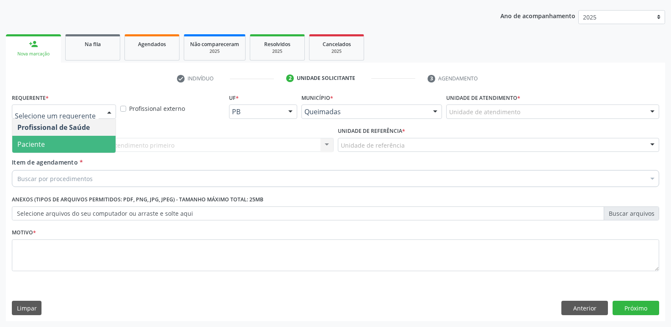
click at [48, 146] on span "Paciente" at bounding box center [63, 144] width 103 height 17
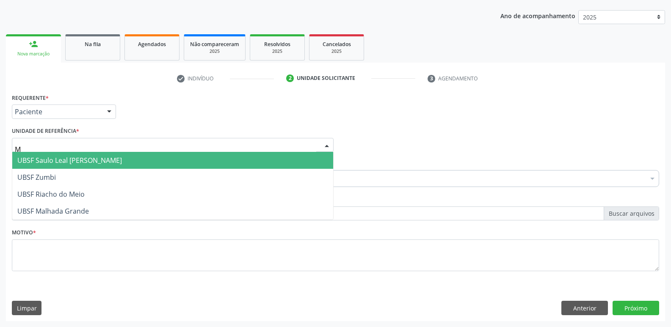
type input "MA"
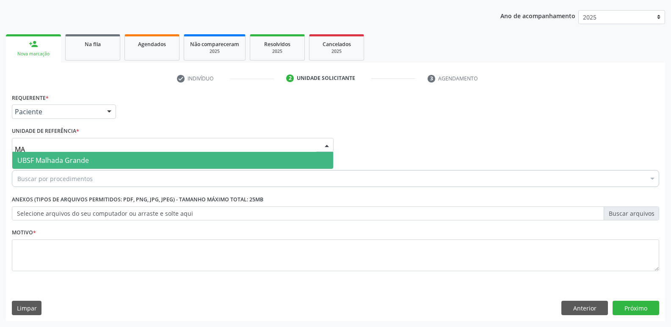
drag, startPoint x: 63, startPoint y: 158, endPoint x: 63, endPoint y: 167, distance: 8.9
click at [62, 159] on span "UBSF Malhada Grande" at bounding box center [53, 160] width 72 height 9
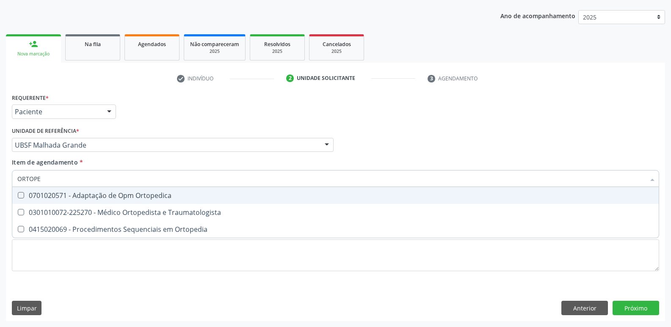
type input "ORTOPED"
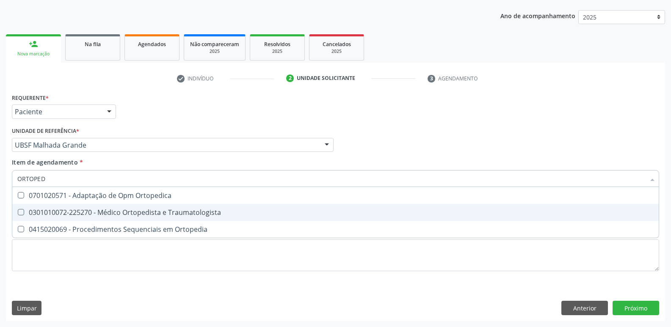
drag, startPoint x: 176, startPoint y: 211, endPoint x: 144, endPoint y: 248, distance: 48.8
click at [174, 212] on div "0301010072-225270 - Médico Ortopedista e Traumatologista" at bounding box center [335, 212] width 636 height 7
checkbox Traumatologista "true"
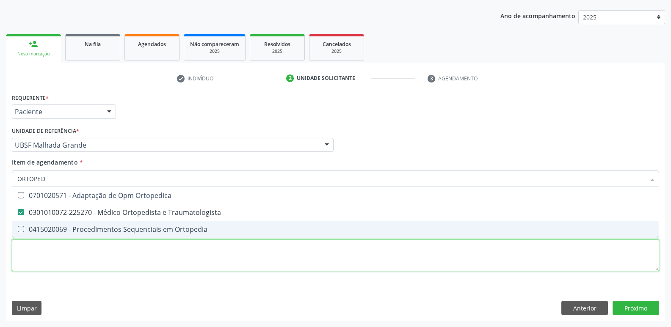
click at [129, 260] on div "Requerente * Paciente Profissional de Saúde Paciente Nenhum resultado encontrad…" at bounding box center [335, 187] width 647 height 192
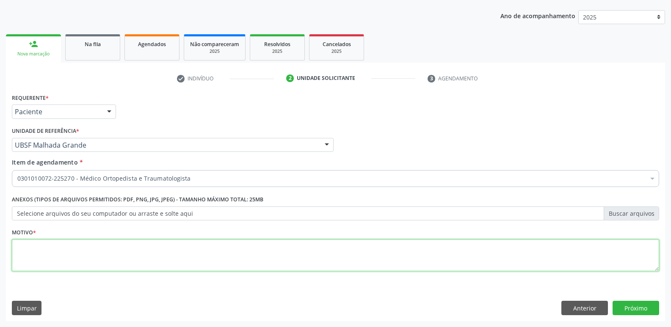
paste textarea "AVALIAÇÃO"
type textarea "AVALIAÇÃO"
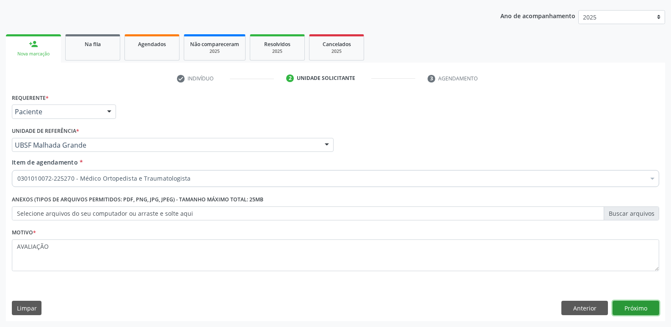
click at [631, 310] on button "Próximo" at bounding box center [635, 308] width 47 height 14
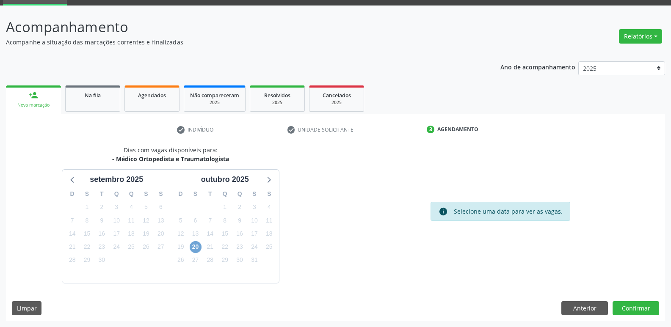
click at [196, 250] on span "20" at bounding box center [196, 247] width 12 height 12
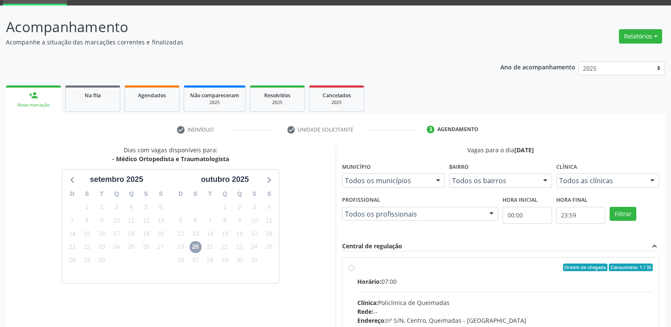
scroll to position [179, 0]
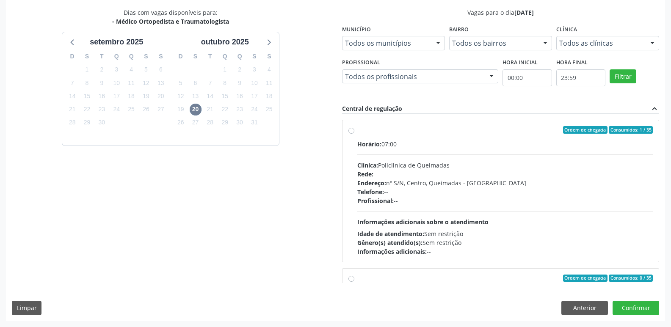
click at [571, 238] on div "Gênero(s) atendido(s): Sem restrição" at bounding box center [505, 242] width 296 height 9
click at [354, 134] on input "Ordem de chegada Consumidos: 1 / 35 Horário: 07:00 Clínica: Policlinica de Quei…" at bounding box center [351, 130] width 6 height 8
radio input "true"
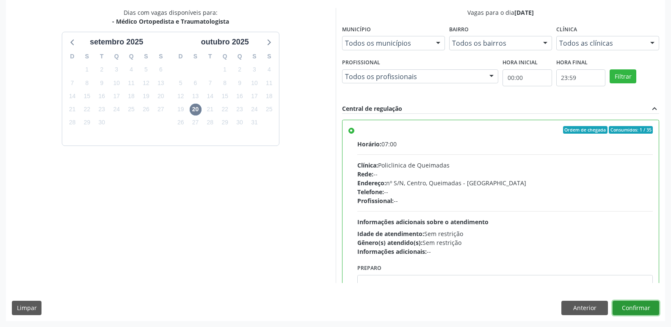
click at [639, 313] on button "Confirmar" at bounding box center [635, 308] width 47 height 14
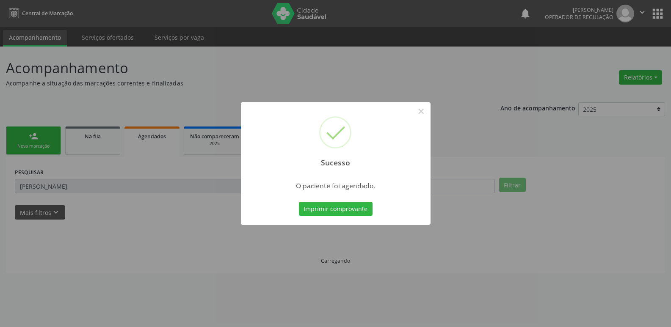
scroll to position [0, 0]
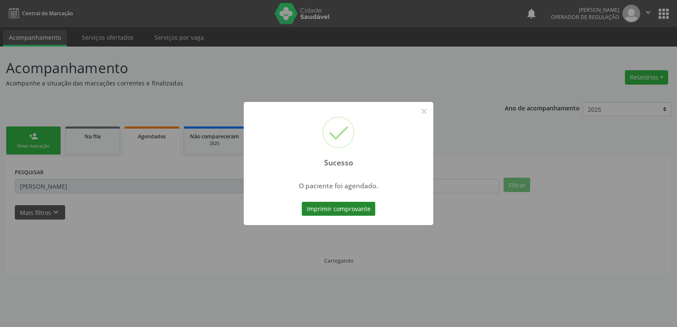
click at [344, 211] on button "Imprimir comprovante" at bounding box center [339, 209] width 74 height 14
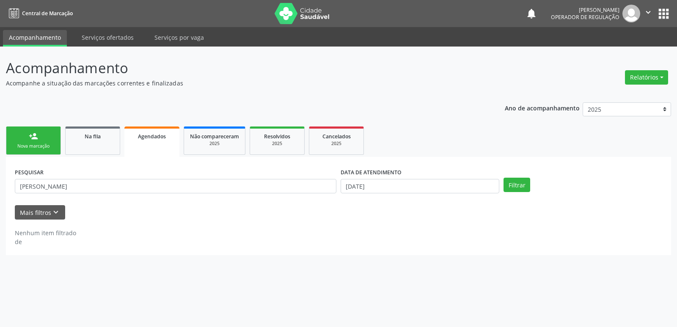
click at [44, 152] on link "person_add Nova marcação" at bounding box center [33, 141] width 55 height 28
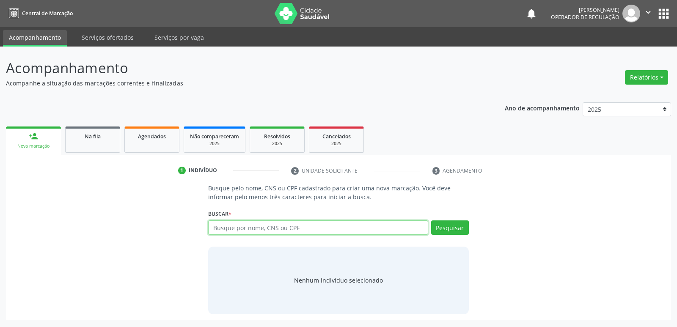
click at [247, 223] on input "text" at bounding box center [318, 227] width 220 height 14
click at [245, 229] on input "text" at bounding box center [318, 227] width 220 height 14
type input "700200451169924"
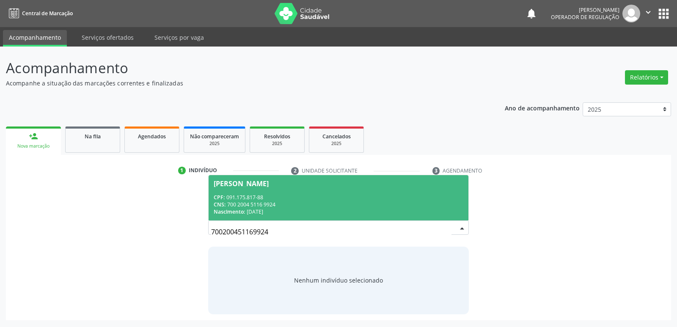
click at [293, 191] on span "Selma Bernardo da Silva CPF: 091.175.817-88 CNS: 700 2004 5116 9924 Nascimento:…" at bounding box center [338, 197] width 259 height 45
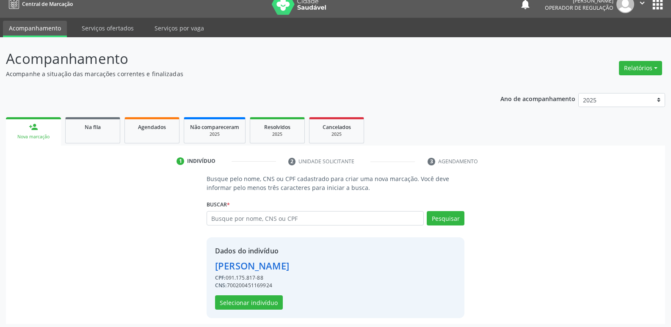
scroll to position [12, 0]
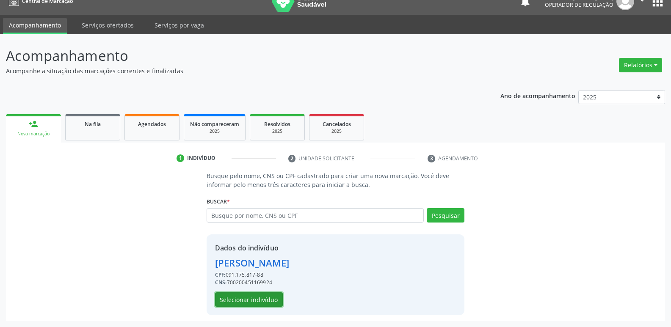
click at [233, 301] on button "Selecionar indivíduo" at bounding box center [249, 299] width 68 height 14
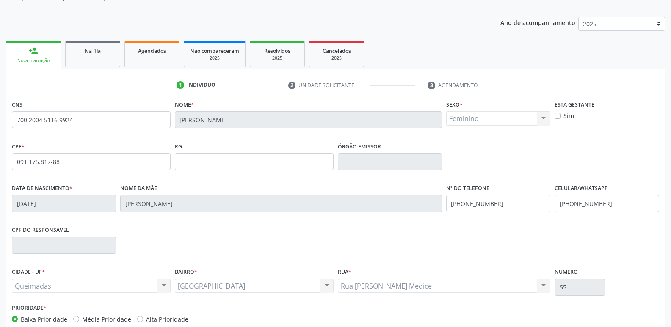
scroll to position [132, 0]
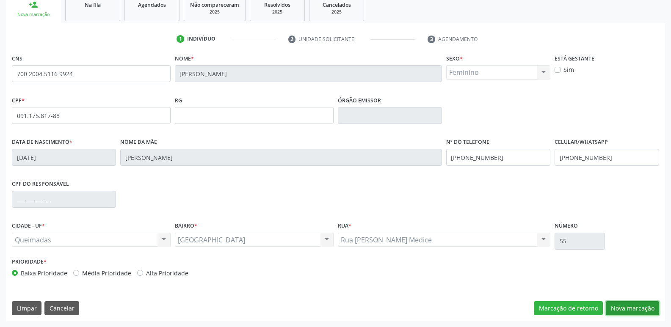
click at [642, 308] on button "Nova marcação" at bounding box center [631, 308] width 53 height 14
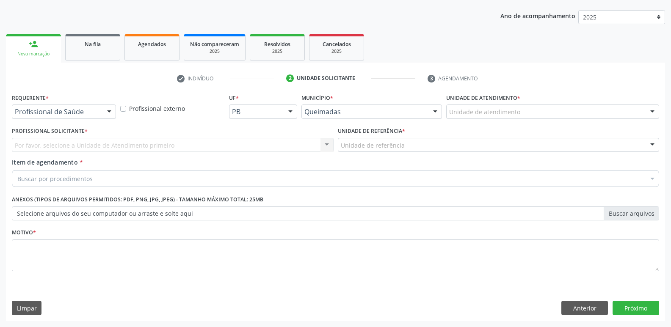
scroll to position [92, 0]
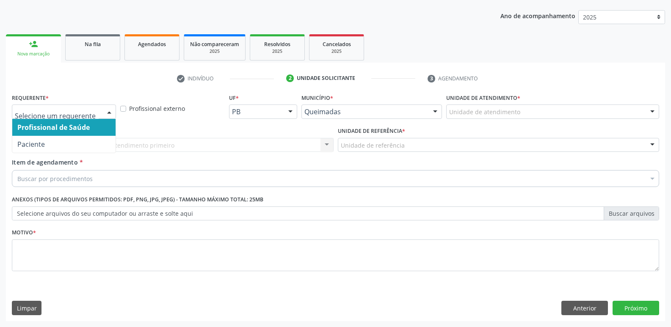
drag, startPoint x: 44, startPoint y: 114, endPoint x: 48, endPoint y: 124, distance: 11.2
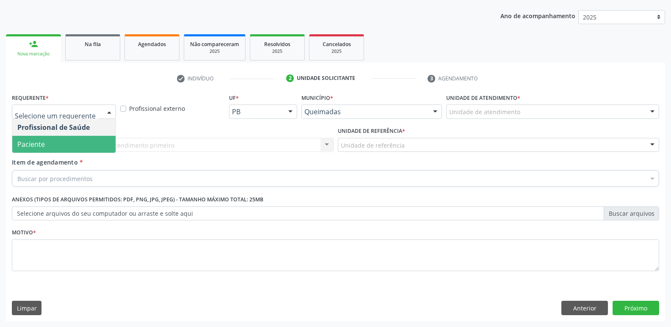
drag, startPoint x: 46, startPoint y: 147, endPoint x: 58, endPoint y: 139, distance: 14.2
click at [50, 145] on span "Paciente" at bounding box center [63, 144] width 103 height 17
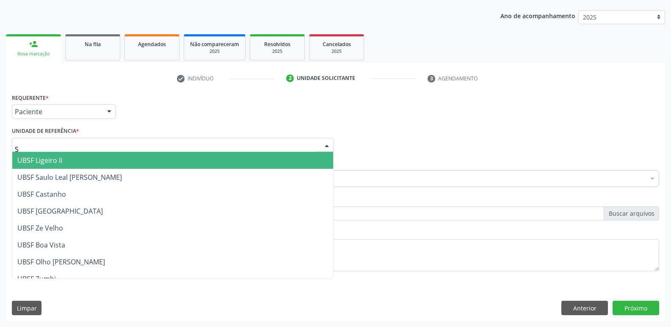
type input "SA"
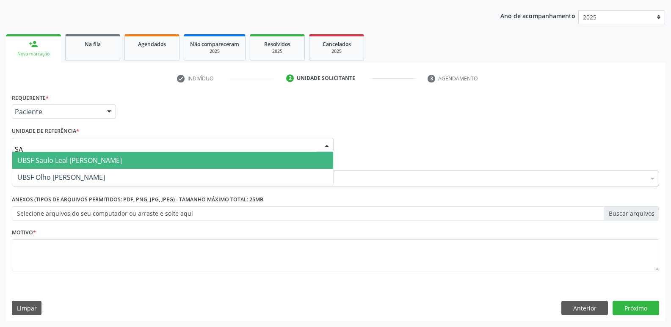
click at [67, 162] on span "UBSF Saulo Leal [PERSON_NAME]" at bounding box center [69, 160] width 105 height 9
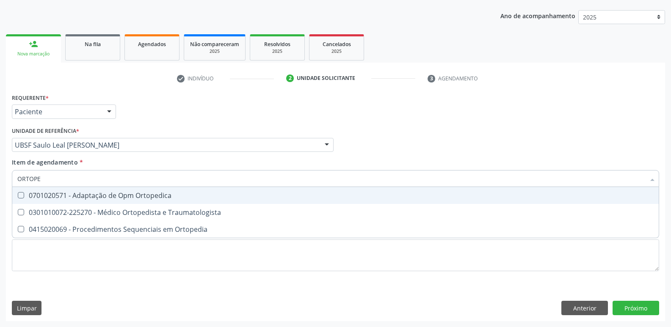
type input "ORTOPED"
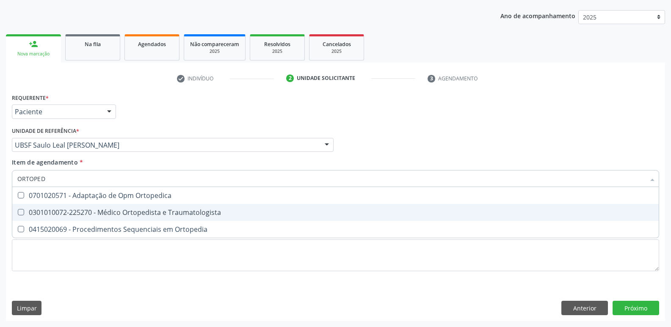
click at [83, 213] on div "0301010072-225270 - Médico Ortopedista e Traumatologista" at bounding box center [335, 212] width 636 height 7
checkbox Traumatologista "true"
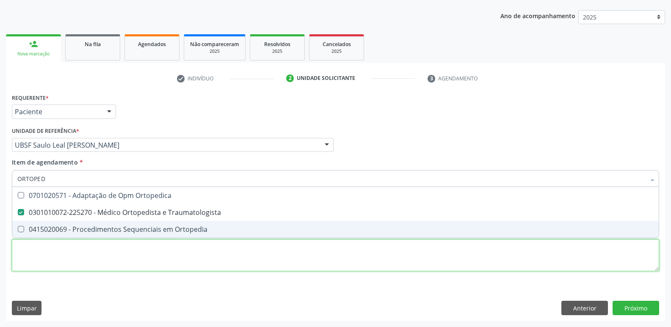
drag, startPoint x: 71, startPoint y: 253, endPoint x: 26, endPoint y: 210, distance: 62.2
click at [69, 252] on div "Requerente * Paciente Profissional de Saúde Paciente Nenhum resultado encontrad…" at bounding box center [335, 187] width 647 height 192
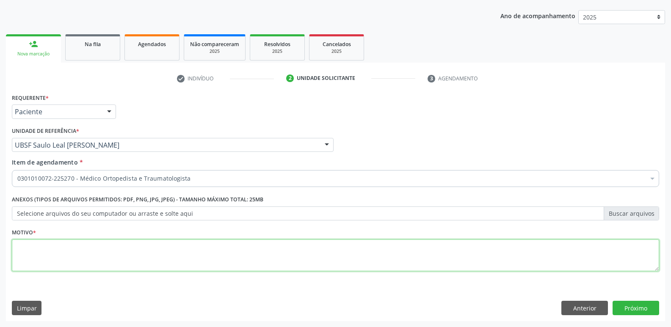
paste textarea "AVALIAÇÃO"
type textarea "AVALIAÇÃO"
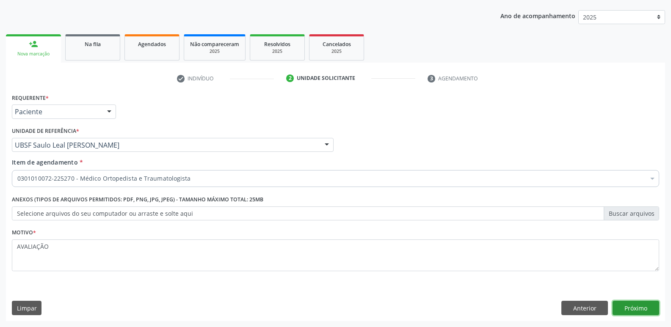
click at [630, 307] on button "Próximo" at bounding box center [635, 308] width 47 height 14
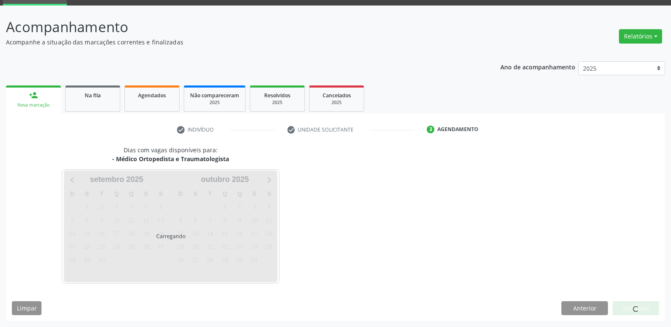
scroll to position [41, 0]
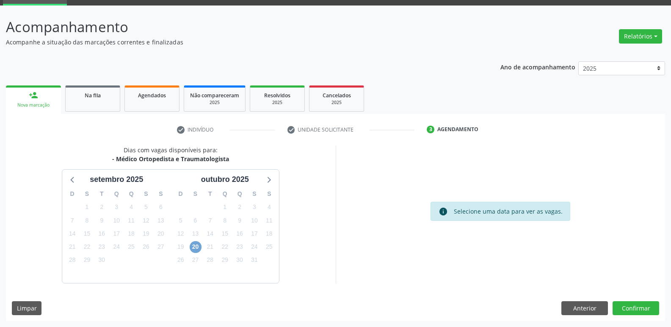
click at [196, 249] on span "20" at bounding box center [196, 247] width 12 height 12
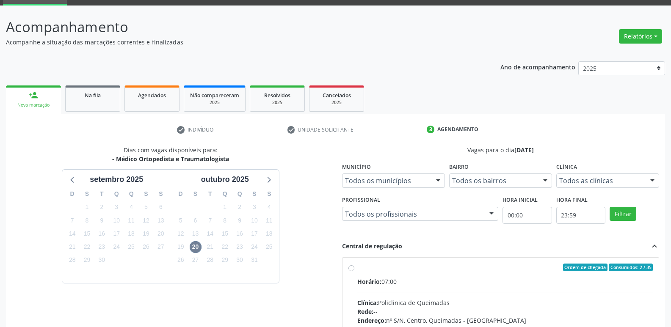
drag, startPoint x: 520, startPoint y: 299, endPoint x: 607, endPoint y: 210, distance: 123.9
click at [354, 271] on input "Ordem de chegada Consumidos: 2 / 35 Horário: 07:00 Clínica: Policlinica de Quei…" at bounding box center [351, 268] width 6 height 8
radio input "true"
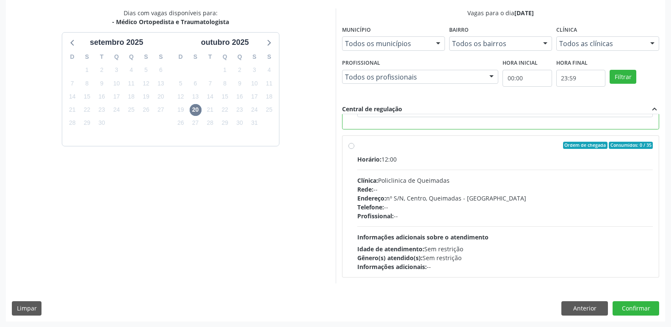
scroll to position [179, 0]
click at [637, 308] on button "Confirmar" at bounding box center [635, 308] width 47 height 14
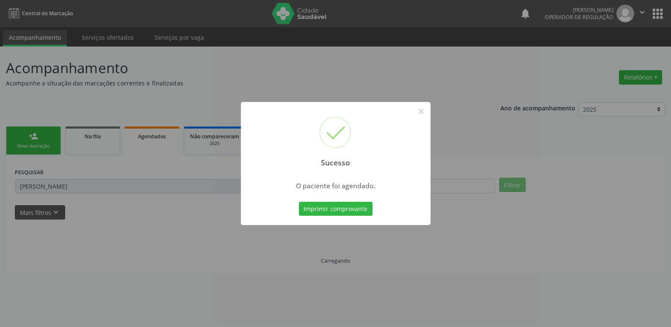
scroll to position [0, 0]
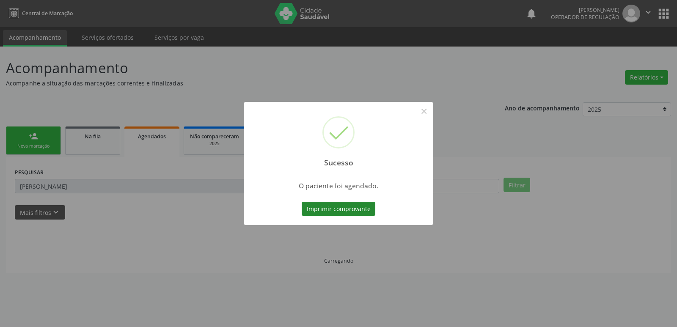
click at [367, 206] on button "Imprimir comprovante" at bounding box center [339, 209] width 74 height 14
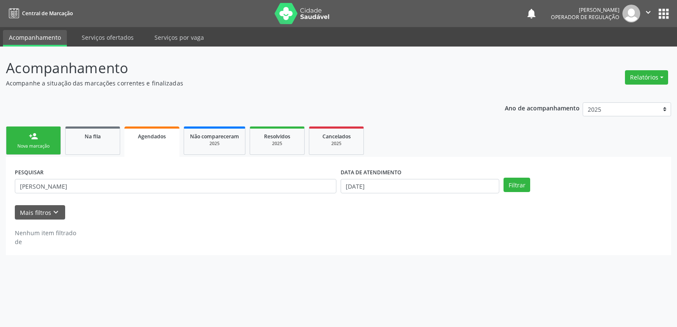
click at [35, 143] on div "Nova marcação" at bounding box center [33, 146] width 42 height 6
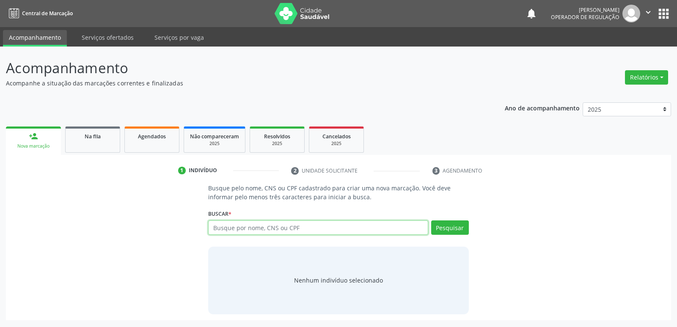
click at [220, 228] on input "text" at bounding box center [318, 227] width 220 height 14
type input "709205223294536"
click at [457, 225] on div "709205223294536 Busque por nome, CNS ou CPF Nenhum resultado encontrado para: "…" at bounding box center [338, 230] width 260 height 20
click at [451, 226] on button "Pesquisar" at bounding box center [450, 227] width 38 height 14
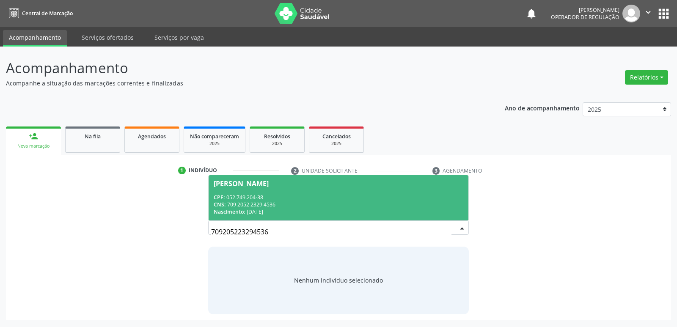
click at [283, 209] on div "Nascimento: 05/09/1982" at bounding box center [338, 211] width 249 height 7
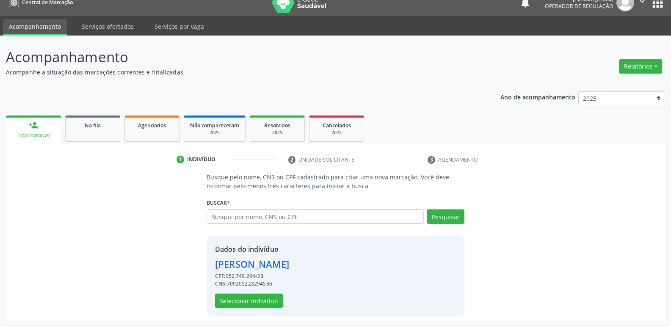
scroll to position [12, 0]
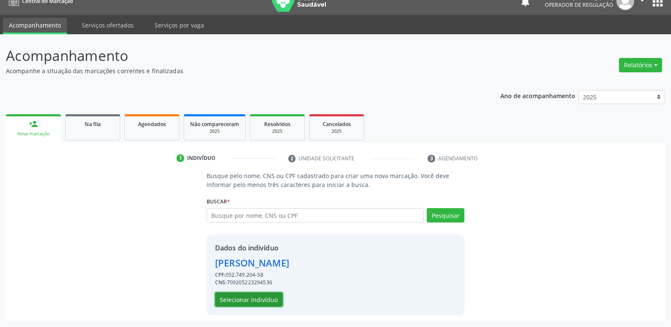
click at [272, 296] on button "Selecionar indivíduo" at bounding box center [249, 299] width 68 height 14
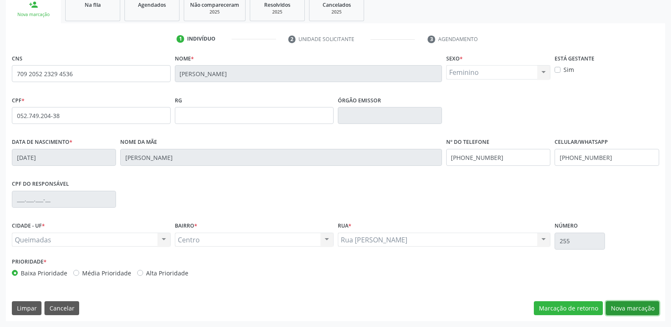
click at [625, 305] on button "Nova marcação" at bounding box center [631, 308] width 53 height 14
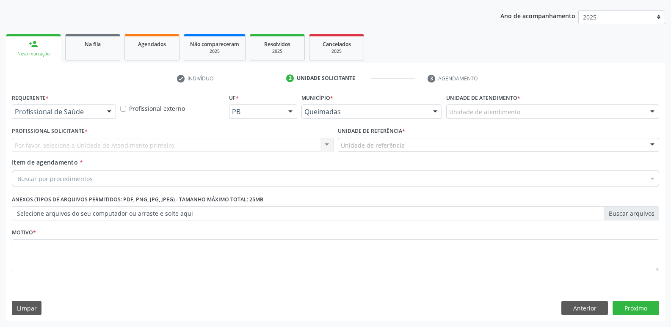
scroll to position [92, 0]
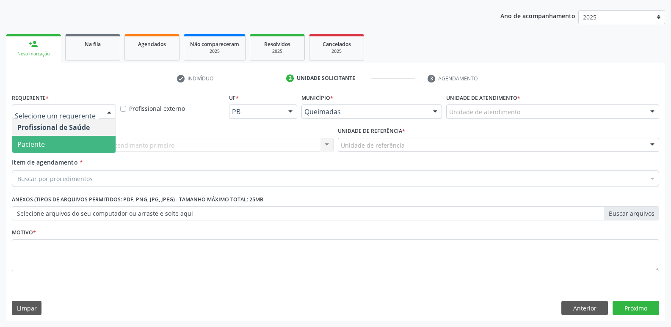
click at [38, 138] on span "Paciente" at bounding box center [63, 144] width 103 height 17
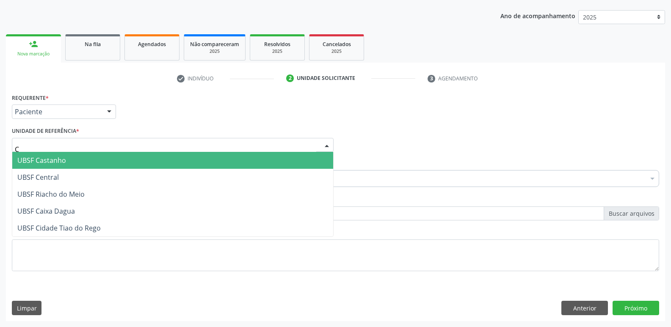
type input "CE"
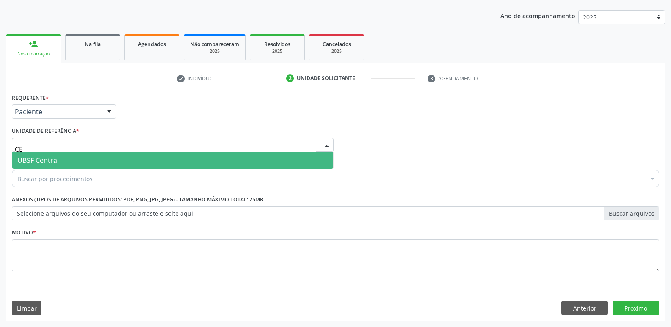
drag, startPoint x: 59, startPoint y: 155, endPoint x: 83, endPoint y: 134, distance: 31.4
click at [61, 156] on span "UBSF Central" at bounding box center [172, 160] width 321 height 17
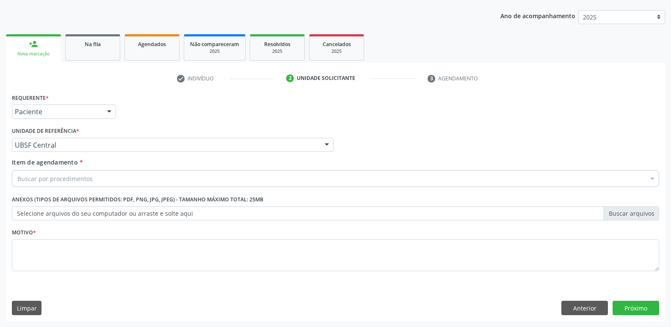
click at [102, 183] on div "Buscar por procedimentos" at bounding box center [335, 178] width 647 height 17
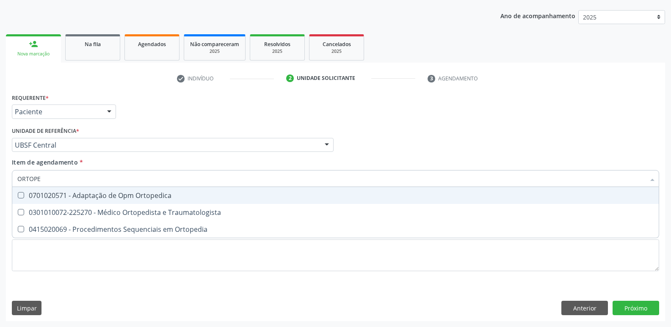
type input "ORTOPED"
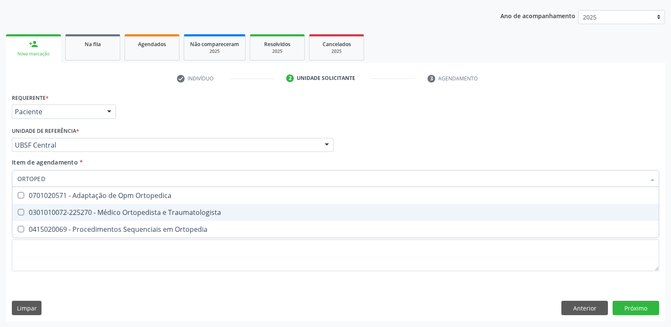
click at [131, 215] on div "0301010072-225270 - Médico Ortopedista e Traumatologista" at bounding box center [335, 212] width 636 height 7
checkbox Traumatologista "true"
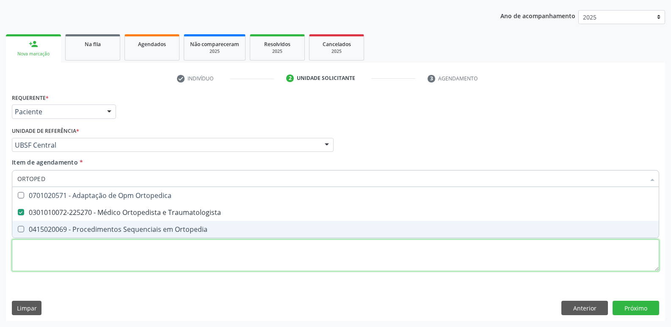
click at [128, 263] on div "Requerente * Paciente Profissional de Saúde Paciente Nenhum resultado encontrad…" at bounding box center [335, 187] width 647 height 192
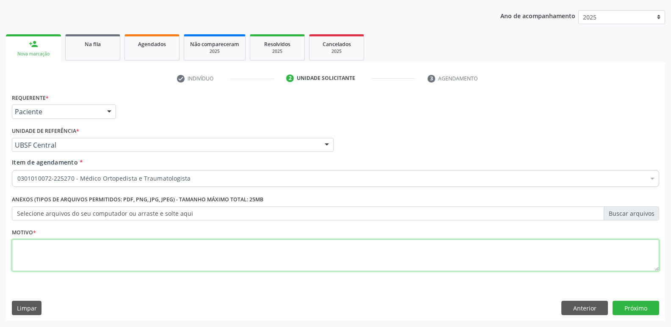
paste textarea "AVALIAÇÃO"
type textarea "AVALIAÇÃO"
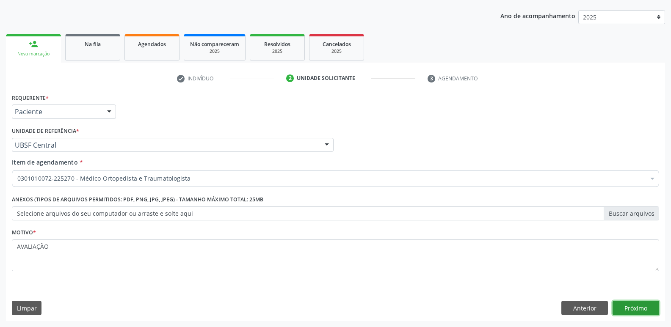
click at [651, 304] on button "Próximo" at bounding box center [635, 308] width 47 height 14
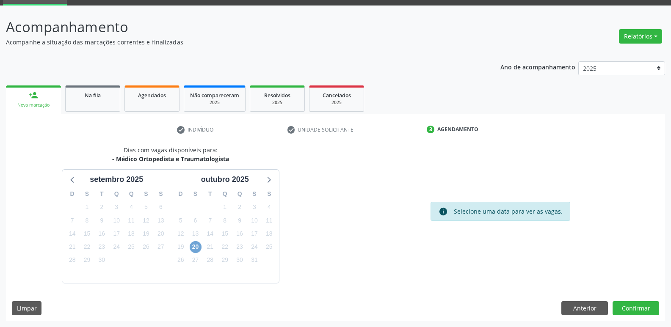
click at [192, 250] on span "20" at bounding box center [196, 247] width 12 height 12
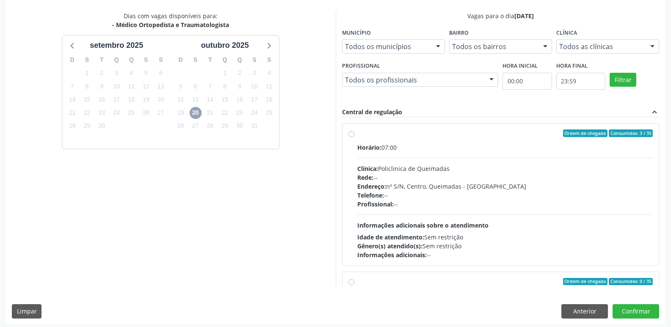
scroll to position [179, 0]
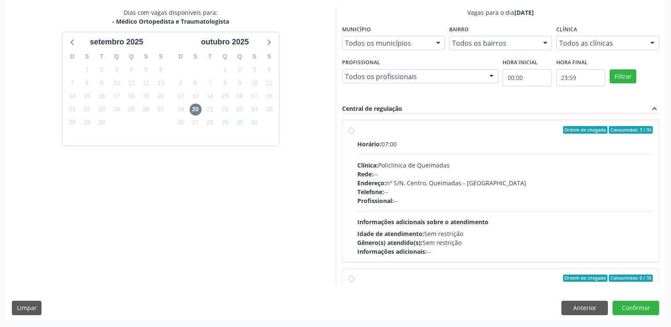
drag, startPoint x: 475, startPoint y: 181, endPoint x: 505, endPoint y: 182, distance: 29.6
click at [476, 180] on div "Endereço: nº S/N, Centro, Queimadas - [GEOGRAPHIC_DATA]" at bounding box center [505, 183] width 296 height 9
click at [354, 134] on input "Ordem de chegada Consumidos: 3 / 35 Horário: 07:00 Clínica: Policlinica de Quei…" at bounding box center [351, 130] width 6 height 8
radio input "true"
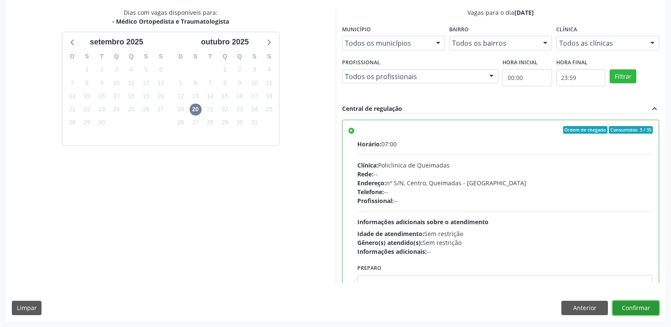
click at [655, 305] on button "Confirmar" at bounding box center [635, 308] width 47 height 14
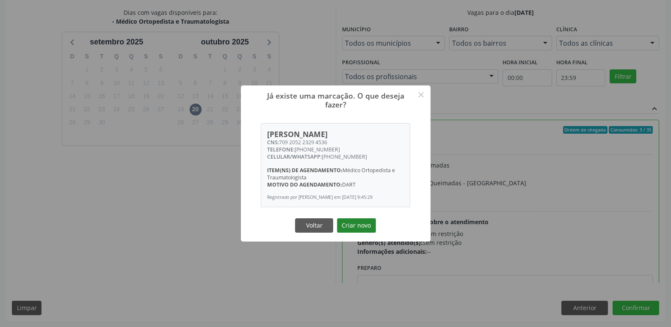
click at [361, 223] on button "Criar novo" at bounding box center [356, 225] width 39 height 14
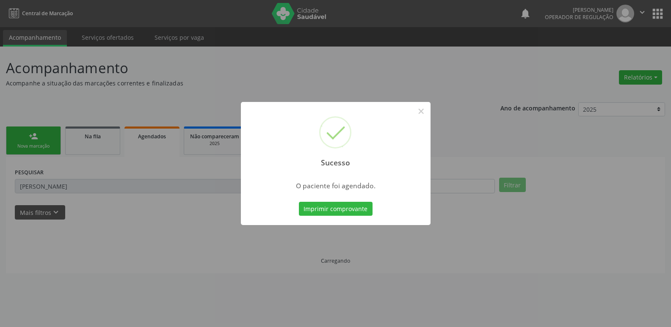
scroll to position [0, 0]
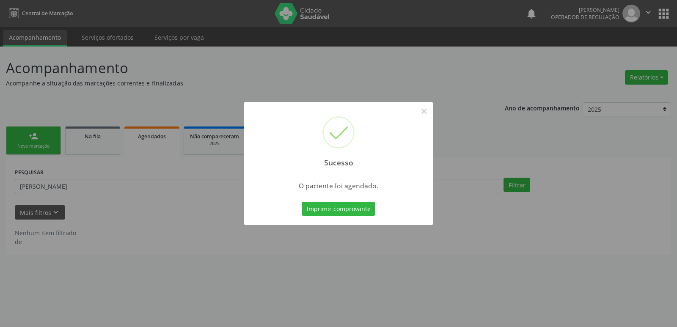
click at [302, 202] on button "Imprimir comprovante" at bounding box center [339, 209] width 74 height 14
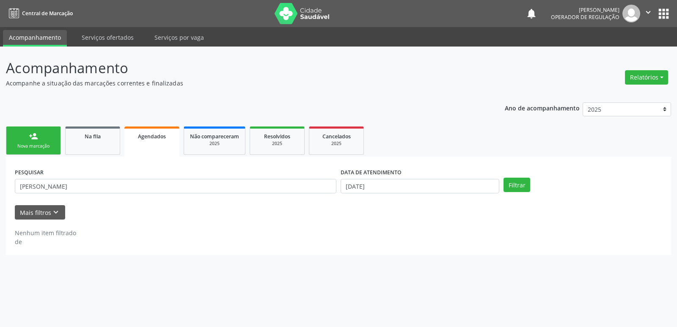
click at [33, 138] on div "person_add" at bounding box center [33, 136] width 9 height 9
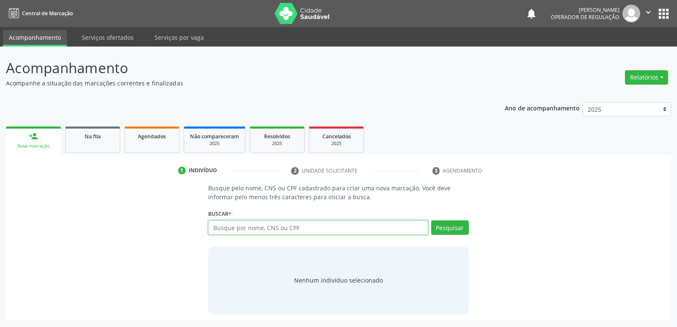
click at [247, 231] on input "text" at bounding box center [318, 227] width 220 height 14
type input "705409482093390"
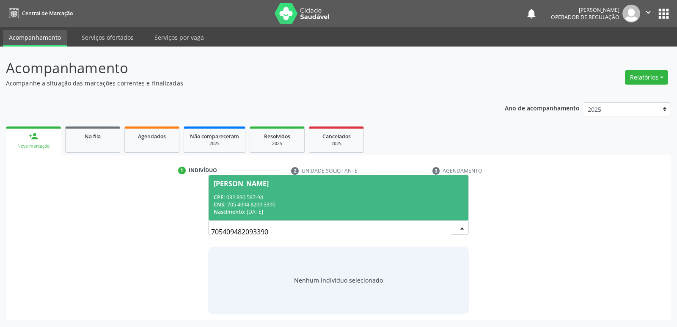
click at [264, 201] on div "CNS: 705 4094 8209 3390" at bounding box center [338, 204] width 249 height 7
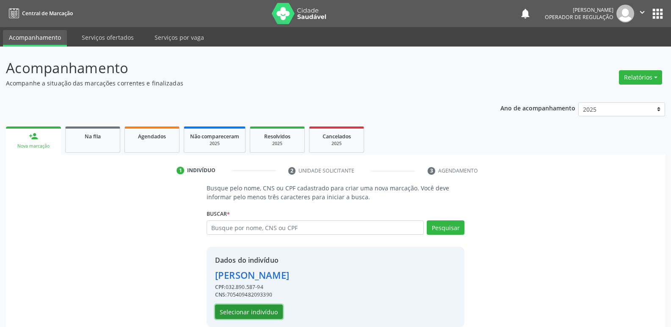
click at [247, 305] on button "Selecionar indivíduo" at bounding box center [249, 312] width 68 height 14
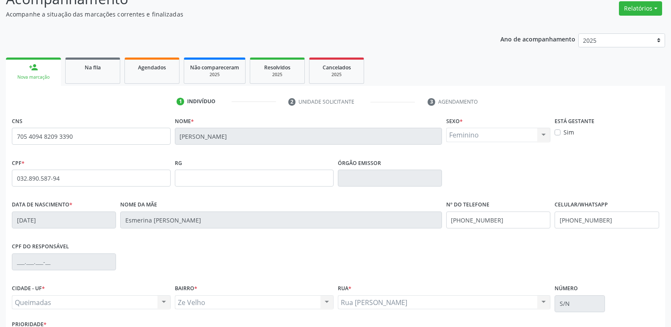
scroll to position [132, 0]
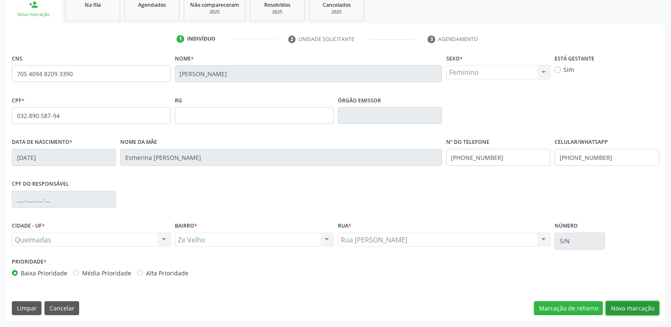
click at [635, 305] on button "Nova marcação" at bounding box center [631, 308] width 53 height 14
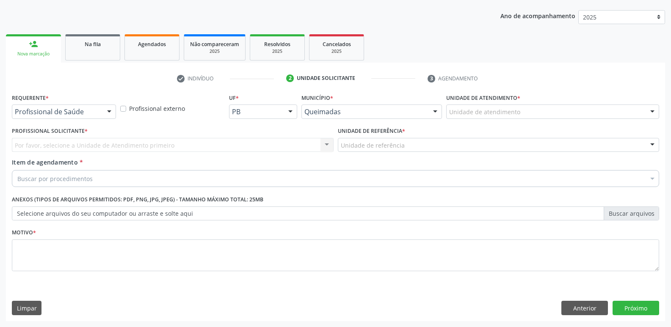
scroll to position [92, 0]
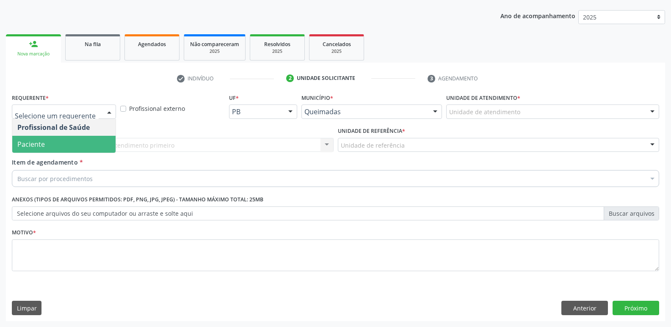
click at [87, 143] on span "Paciente" at bounding box center [63, 144] width 103 height 17
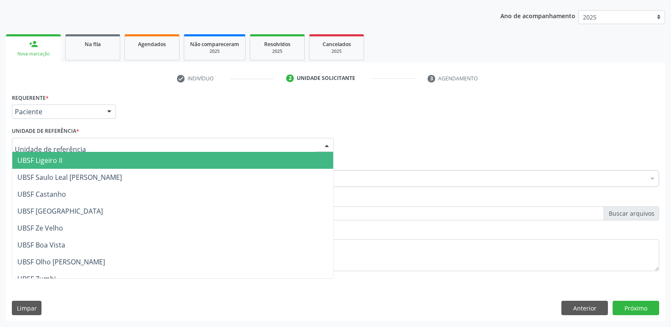
click at [117, 143] on div at bounding box center [173, 145] width 322 height 14
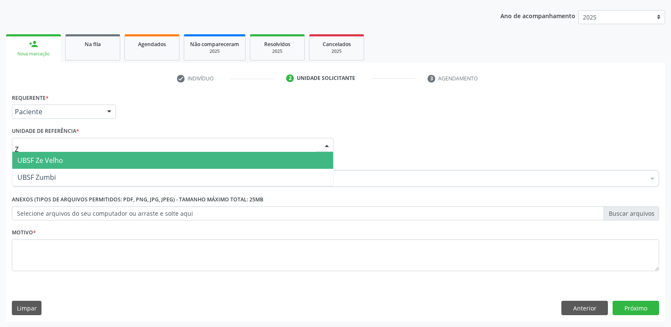
type input "ZE"
click at [85, 157] on span "UBSF Ze Velho" at bounding box center [172, 160] width 321 height 17
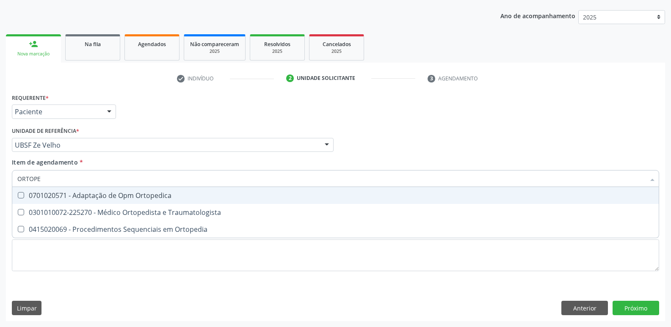
type input "ORTOPED"
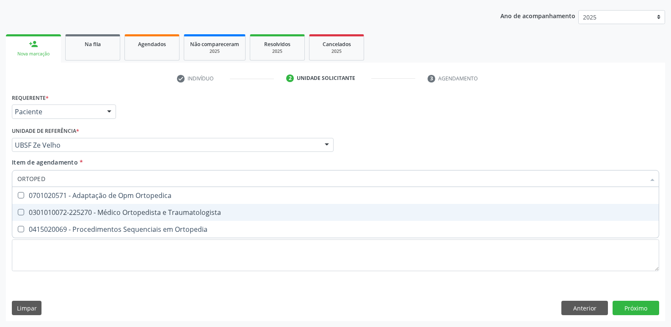
click at [95, 209] on div "0301010072-225270 - Médico Ortopedista e Traumatologista" at bounding box center [335, 212] width 636 height 7
checkbox Traumatologista "true"
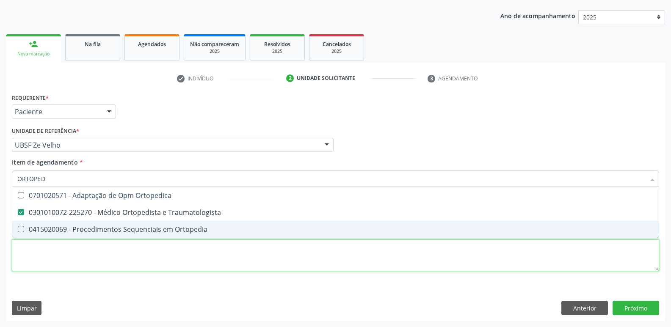
click at [88, 256] on div "Requerente * Paciente Profissional de Saúde Paciente Nenhum resultado encontrad…" at bounding box center [335, 187] width 647 height 192
paste textarea "AVALIAÇÃO"
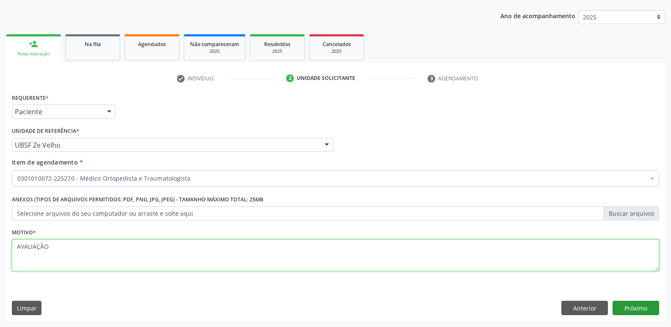
type textarea "AVALIAÇÃO"
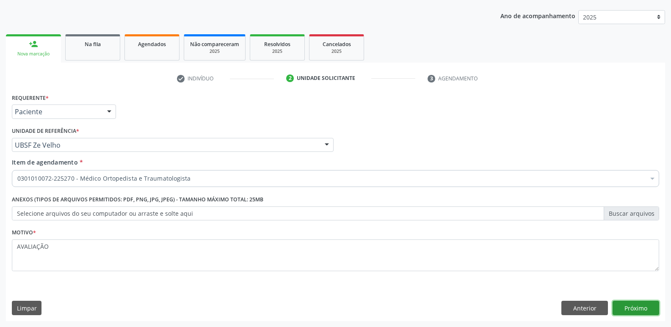
click at [640, 302] on button "Próximo" at bounding box center [635, 308] width 47 height 14
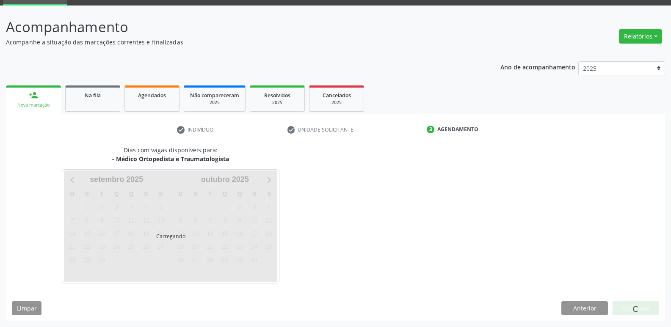
scroll to position [41, 0]
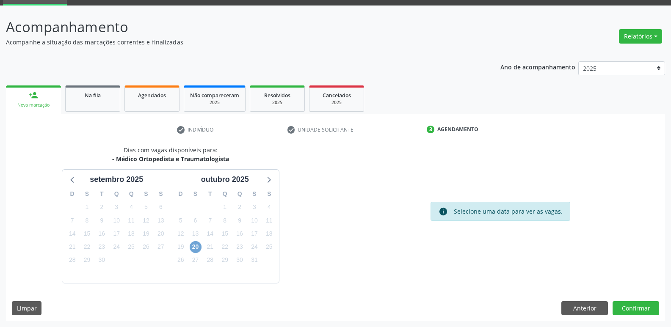
click at [192, 248] on span "20" at bounding box center [196, 247] width 12 height 12
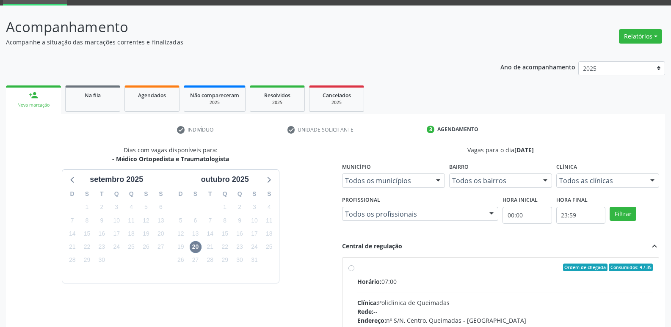
drag, startPoint x: 611, startPoint y: 296, endPoint x: 642, endPoint y: 239, distance: 65.0
radio input "true"
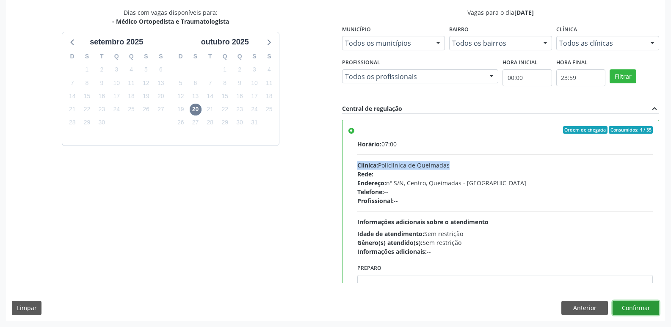
click at [629, 306] on button "Confirmar" at bounding box center [635, 308] width 47 height 14
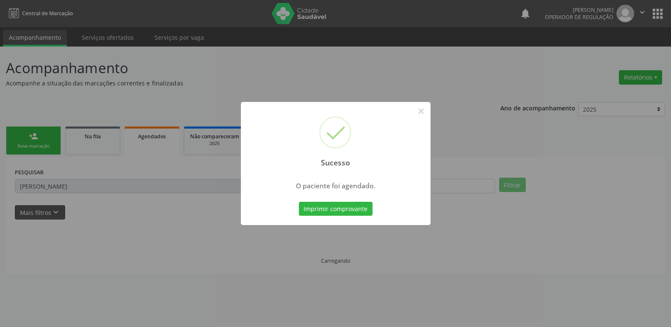
scroll to position [0, 0]
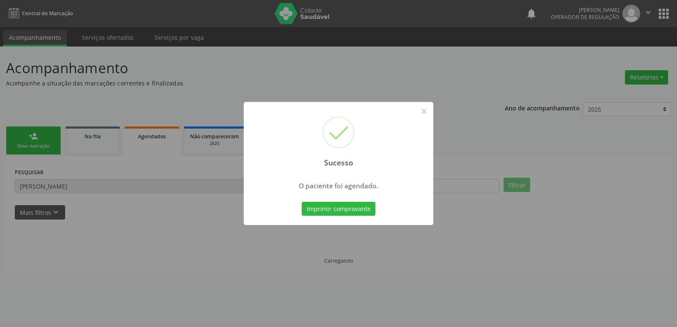
click at [302, 202] on button "Imprimir comprovante" at bounding box center [339, 209] width 74 height 14
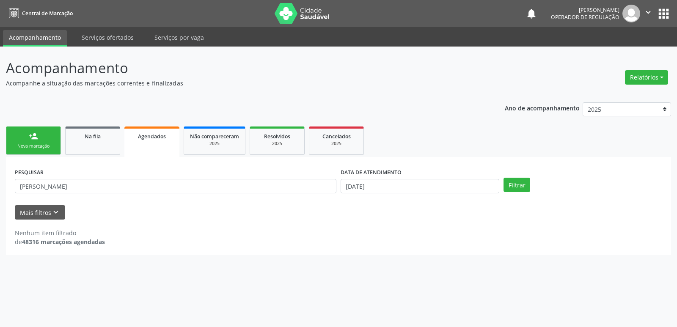
click at [27, 130] on link "person_add Nova marcação" at bounding box center [33, 141] width 55 height 28
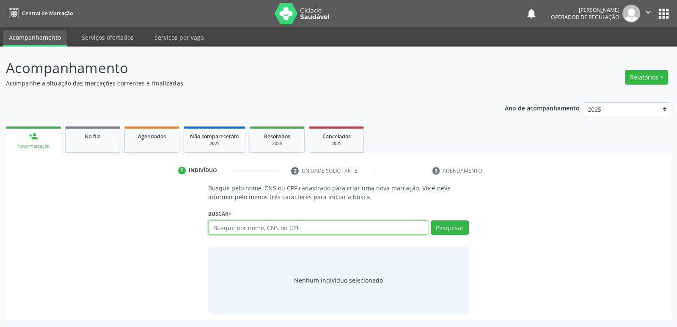
click at [230, 229] on input "text" at bounding box center [318, 227] width 220 height 14
type input "700104996117617"
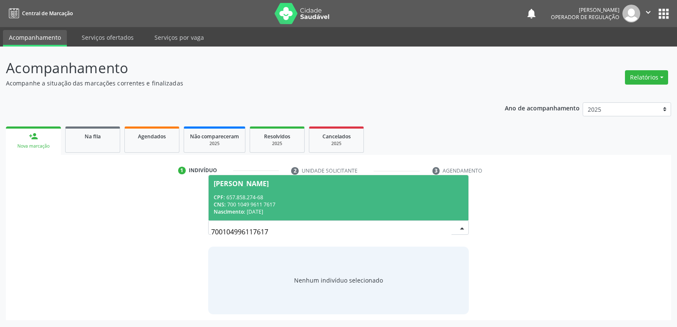
click at [262, 187] on span "Rosete Lima Freitas CPF: 657.858.274-68 CNS: 700 1049 9611 7617 Nascimento: 05/…" at bounding box center [338, 197] width 259 height 45
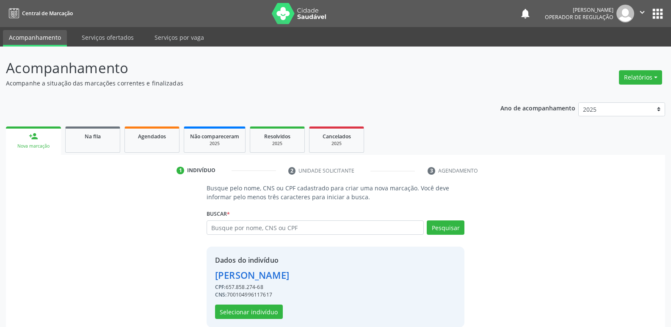
click at [266, 303] on div "Dados do indivíduo Rosete Lima Freitas CPF: 657.858.274-68 CNS: 700104996117617…" at bounding box center [252, 287] width 74 height 64
click at [264, 304] on div "Dados do indivíduo Rosete Lima Freitas CPF: 657.858.274-68 CNS: 700104996117617…" at bounding box center [252, 287] width 74 height 64
click at [260, 308] on button "Selecionar indivíduo" at bounding box center [249, 312] width 68 height 14
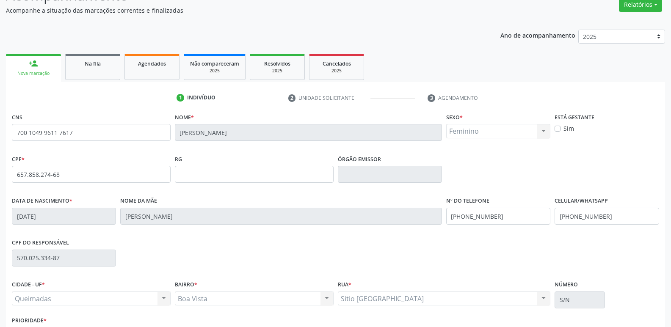
scroll to position [132, 0]
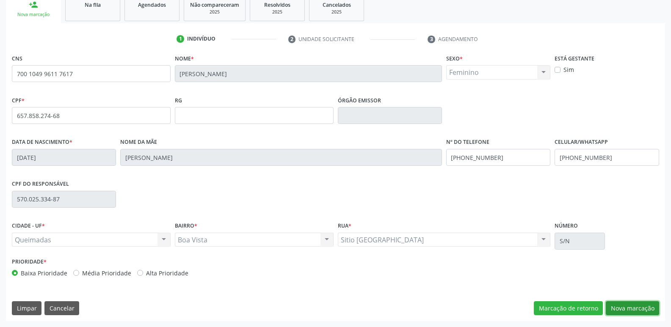
click at [618, 307] on button "Nova marcação" at bounding box center [631, 308] width 53 height 14
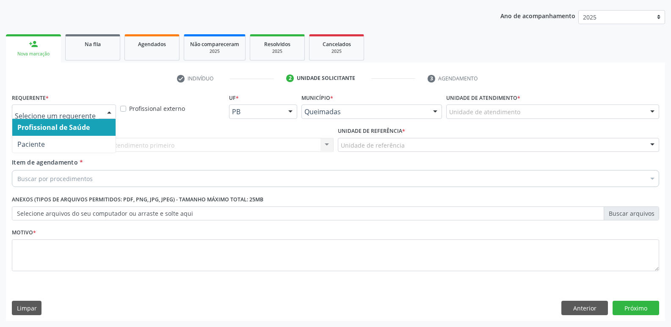
click at [108, 112] on div at bounding box center [109, 112] width 13 height 14
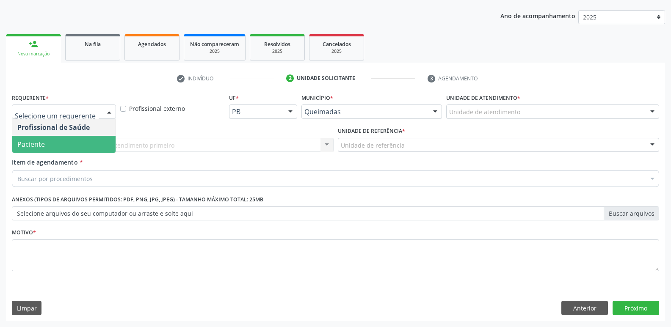
click at [88, 144] on span "Paciente" at bounding box center [63, 144] width 103 height 17
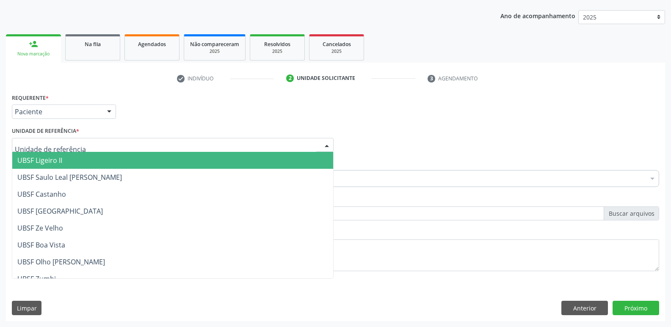
click at [107, 146] on div at bounding box center [173, 145] width 322 height 14
type input "BO"
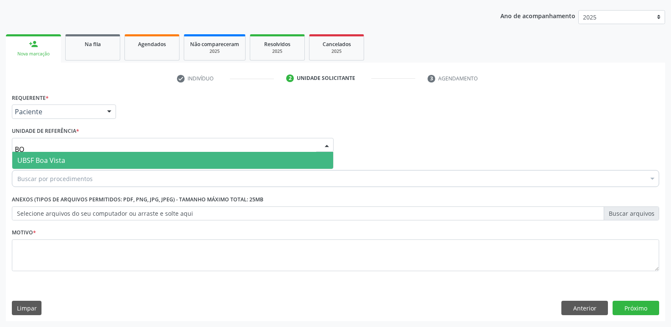
click at [84, 164] on span "UBSF Boa Vista" at bounding box center [172, 160] width 321 height 17
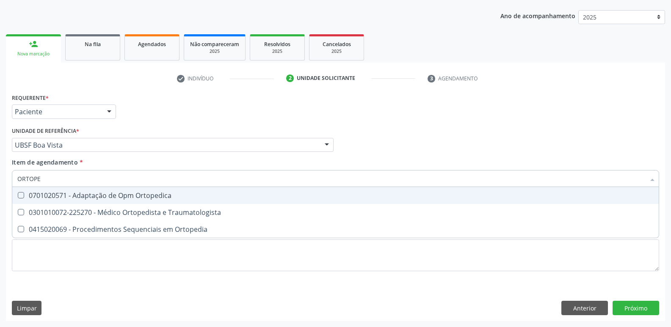
type input "ORTOPED"
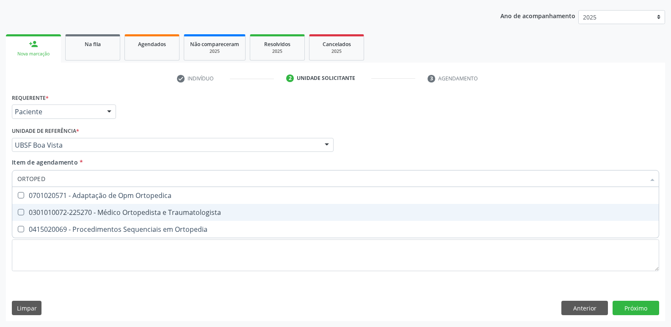
click at [93, 209] on div "0301010072-225270 - Médico Ortopedista e Traumatologista" at bounding box center [335, 212] width 636 height 7
checkbox Traumatologista "true"
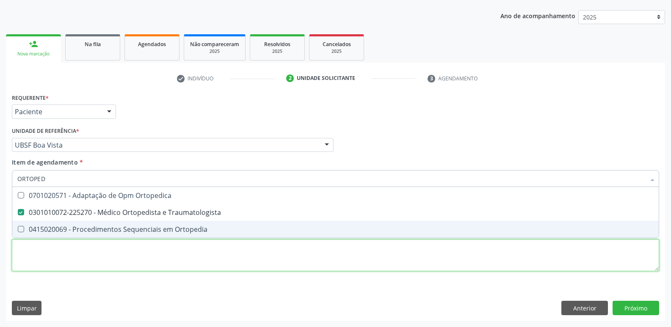
click at [81, 249] on div "Requerente * Paciente Profissional de Saúde Paciente Nenhum resultado encontrad…" at bounding box center [335, 187] width 647 height 192
paste textarea "AVALIAÇÃO"
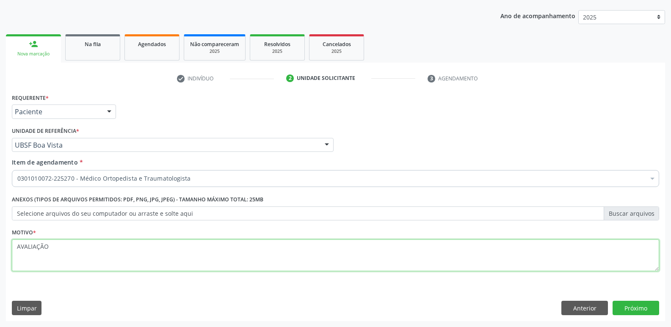
type textarea "AVALIAÇÃO"
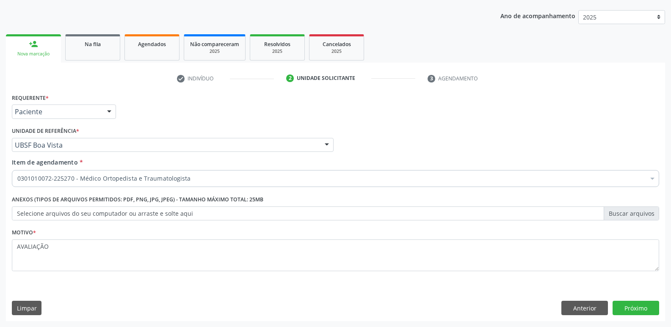
drag, startPoint x: 652, startPoint y: 317, endPoint x: 652, endPoint y: 303, distance: 14.4
click at [652, 317] on div "Requerente * Paciente Profissional de Saúde Paciente Nenhum resultado encontrad…" at bounding box center [335, 206] width 659 height 230
click at [653, 301] on button "Próximo" at bounding box center [635, 308] width 47 height 14
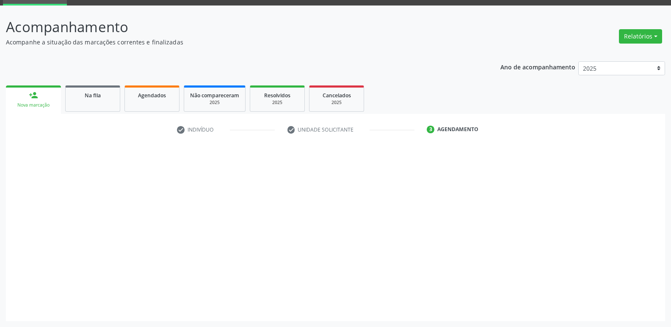
scroll to position [41, 0]
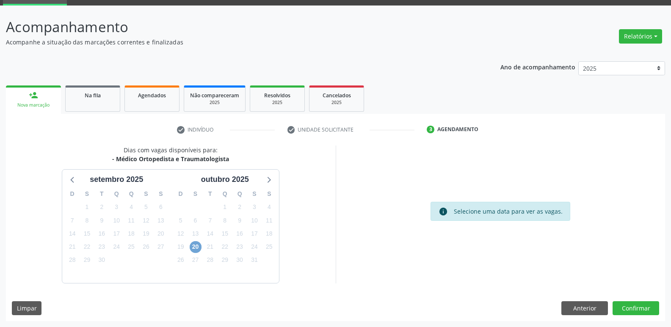
click at [198, 244] on span "20" at bounding box center [196, 247] width 12 height 12
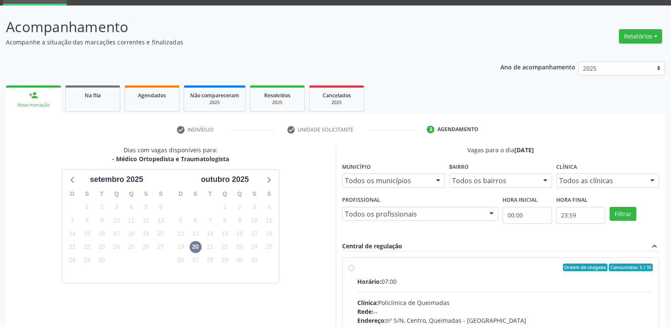
drag, startPoint x: 491, startPoint y: 279, endPoint x: 559, endPoint y: 228, distance: 84.4
click at [499, 277] on div "Horário: 07:00" at bounding box center [505, 281] width 296 height 9
click at [354, 271] on input "Ordem de chegada Consumidos: 5 / 35 Horário: 07:00 Clínica: Policlinica de Quei…" at bounding box center [351, 268] width 6 height 8
radio input "true"
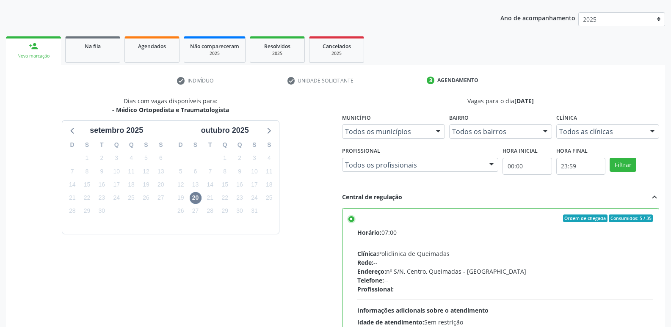
scroll to position [179, 0]
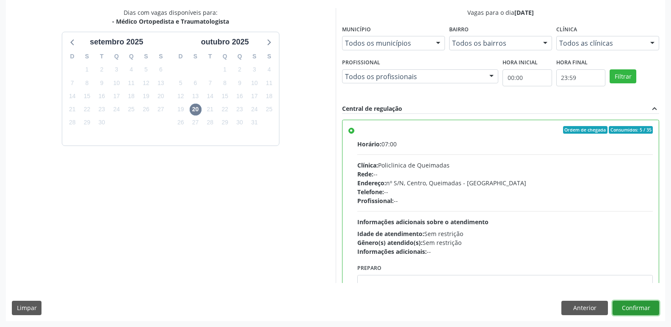
click at [630, 301] on button "Confirmar" at bounding box center [635, 308] width 47 height 14
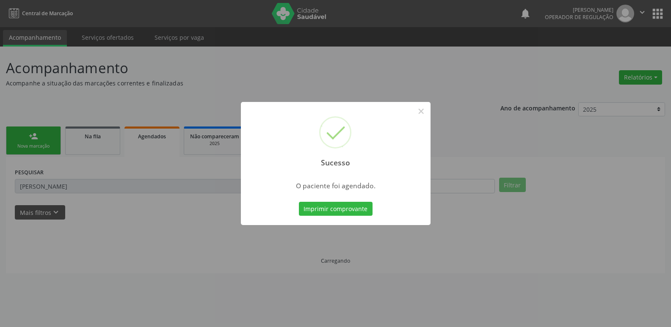
scroll to position [0, 0]
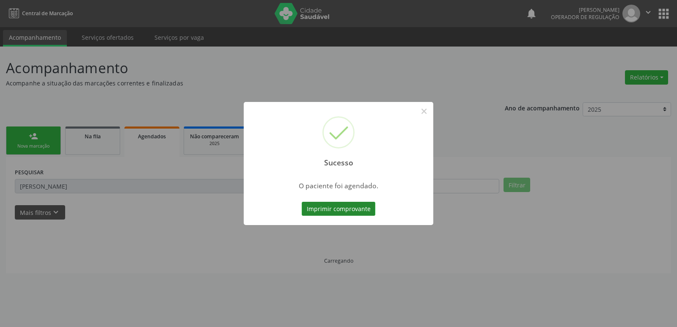
click at [360, 206] on button "Imprimir comprovante" at bounding box center [339, 209] width 74 height 14
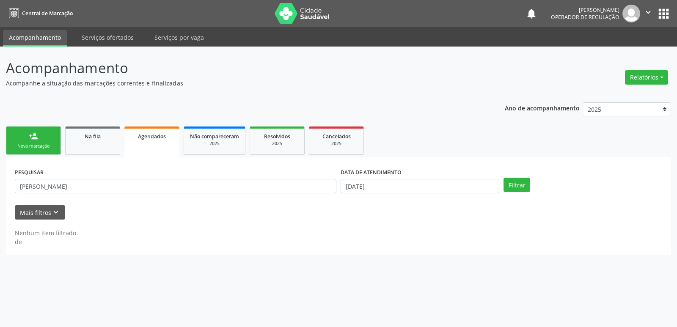
click at [27, 157] on div "PESQUISAR MANOEL MARINHO DATA DE ATENDIMENTO 30/09/2025 Filtrar UNIDADE DE REFE…" at bounding box center [338, 206] width 665 height 98
click at [42, 144] on div "Nova marcação" at bounding box center [33, 146] width 42 height 6
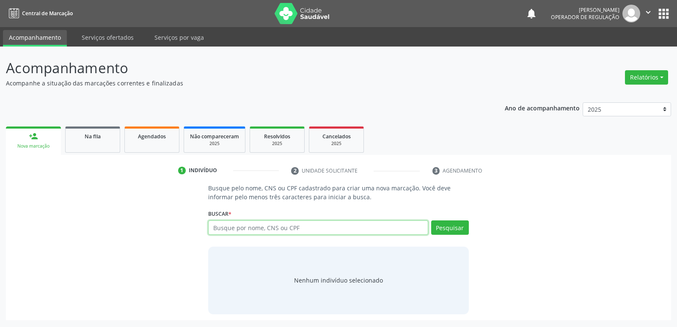
click at [320, 234] on input "text" at bounding box center [318, 227] width 220 height 14
type input "704207204775282"
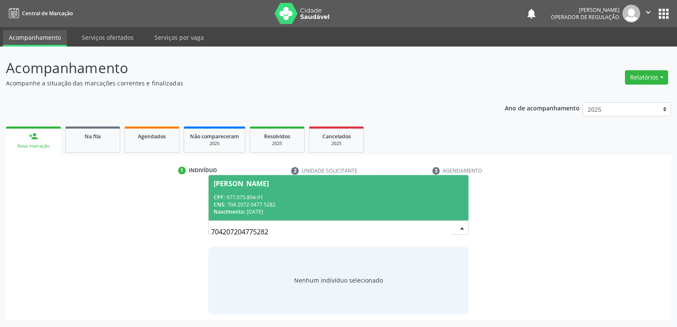
click at [277, 191] on span "Abdias Francisco de Freitas Filho CPF: 977.075.894-91 CNS: 704 2072 0477 5282 N…" at bounding box center [338, 197] width 259 height 45
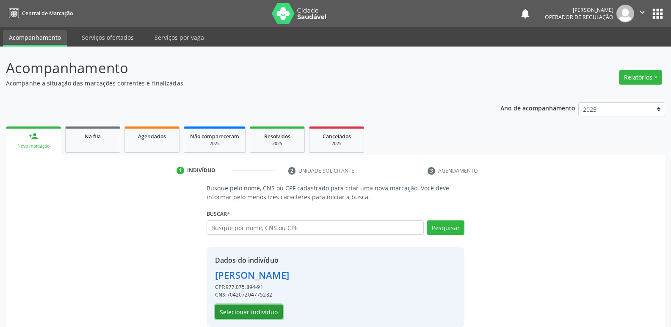
click at [259, 310] on button "Selecionar indivíduo" at bounding box center [249, 312] width 68 height 14
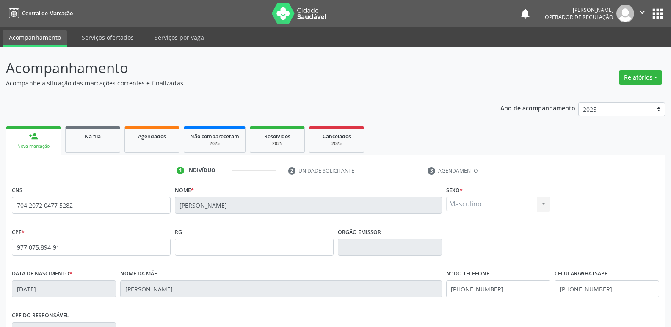
scroll to position [132, 0]
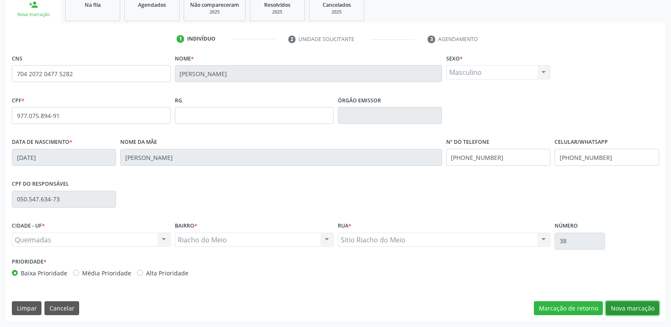
click at [622, 308] on button "Nova marcação" at bounding box center [631, 308] width 53 height 14
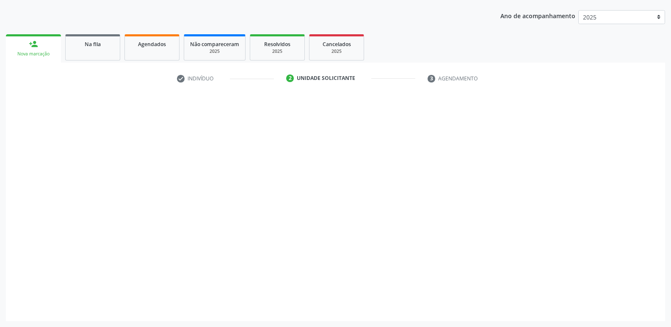
scroll to position [92, 0]
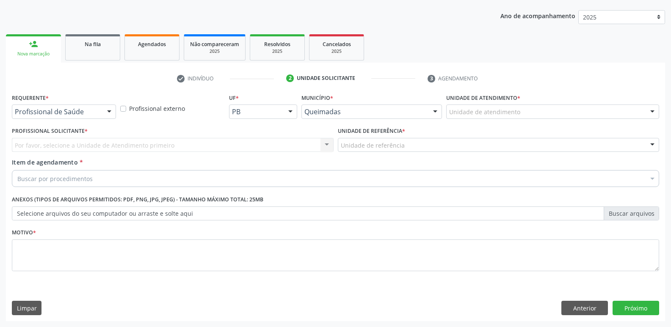
drag, startPoint x: 109, startPoint y: 107, endPoint x: 106, endPoint y: 111, distance: 5.2
click at [107, 109] on div at bounding box center [109, 112] width 13 height 14
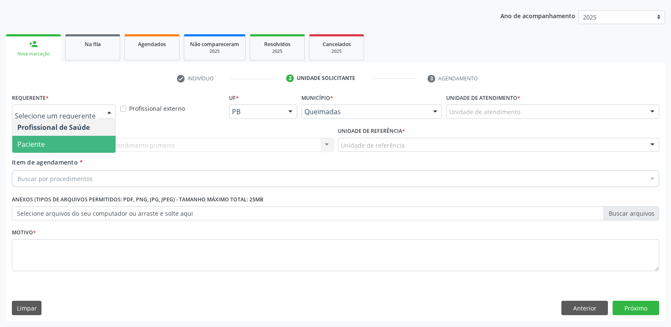
drag, startPoint x: 76, startPoint y: 143, endPoint x: 86, endPoint y: 141, distance: 10.3
click at [78, 143] on span "Paciente" at bounding box center [63, 144] width 103 height 17
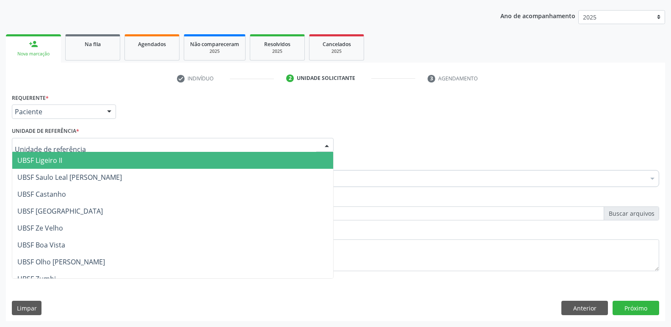
click at [102, 144] on div at bounding box center [173, 145] width 322 height 14
type input "RI"
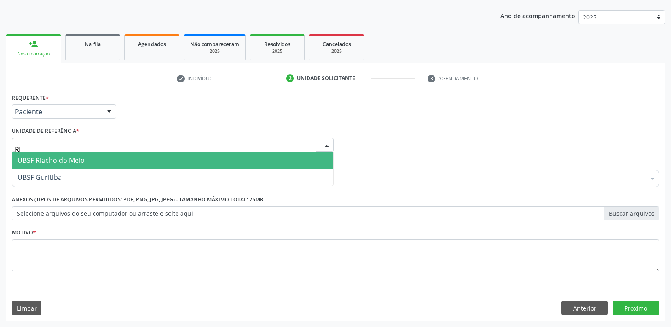
click at [78, 160] on span "UBSF Riacho do Meio" at bounding box center [50, 160] width 67 height 9
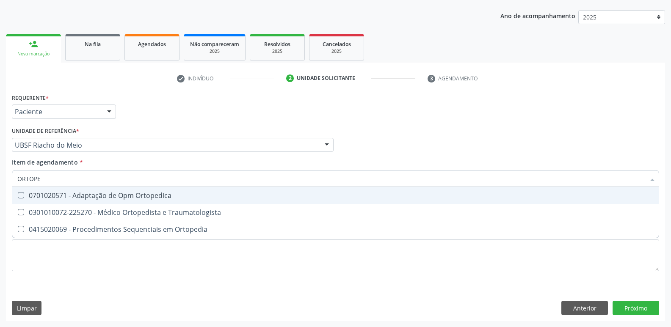
type input "ORTOPED"
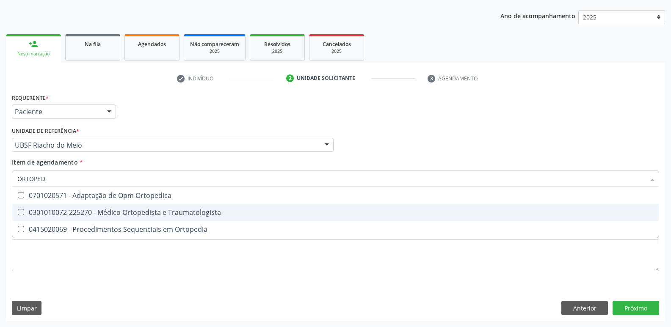
click at [110, 215] on div "0301010072-225270 - Médico Ortopedista e Traumatologista" at bounding box center [335, 212] width 636 height 7
checkbox Traumatologista "true"
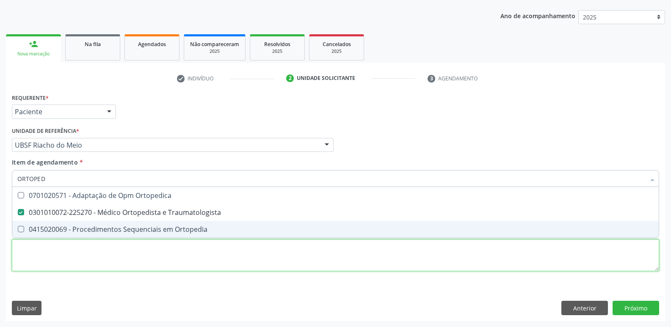
click at [94, 252] on div "Requerente * Paciente Profissional de Saúde Paciente Nenhum resultado encontrad…" at bounding box center [335, 187] width 647 height 192
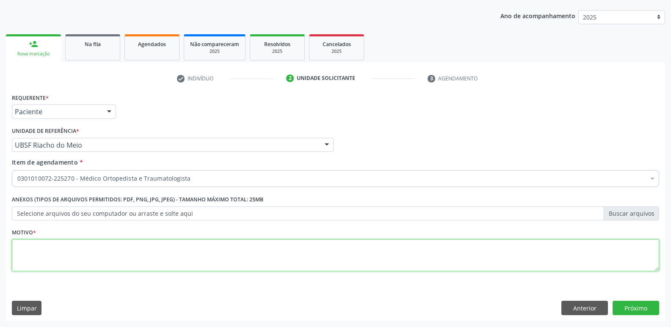
paste textarea "AVALIAÇÃO"
type textarea "AVALIAÇÃO"
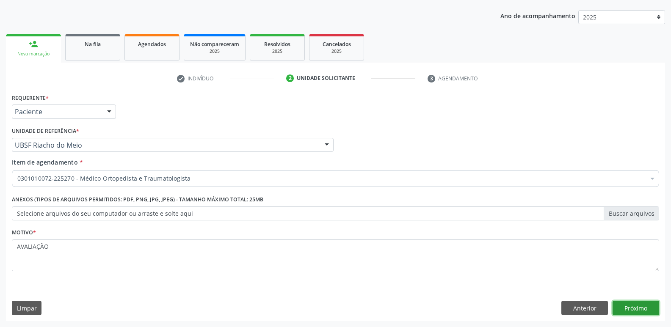
click at [646, 311] on button "Próximo" at bounding box center [635, 308] width 47 height 14
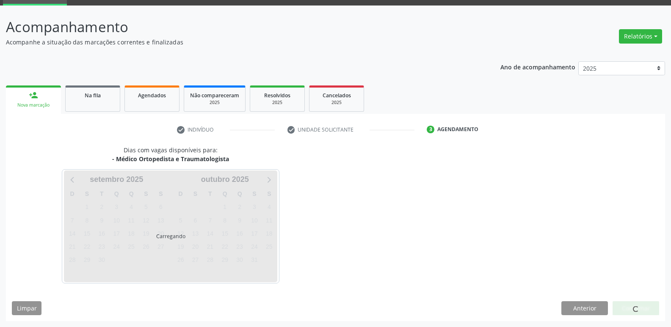
scroll to position [41, 0]
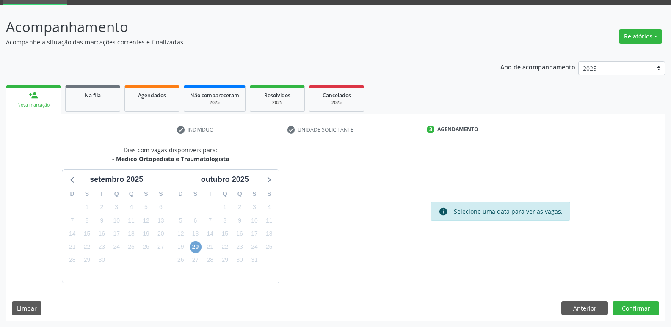
click at [195, 249] on span "20" at bounding box center [196, 247] width 12 height 12
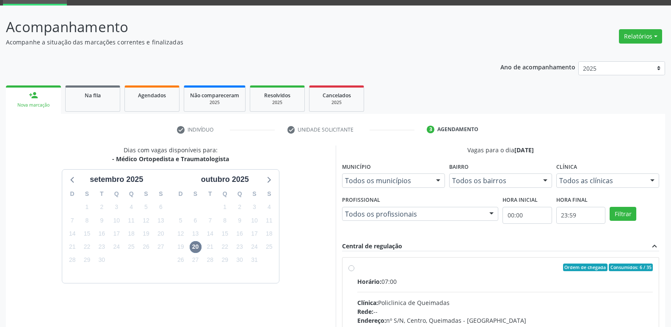
drag, startPoint x: 607, startPoint y: 295, endPoint x: 614, endPoint y: 282, distance: 15.0
click at [354, 271] on input "Ordem de chegada Consumidos: 6 / 35 Horário: 07:00 Clínica: Policlinica de Quei…" at bounding box center [351, 268] width 6 height 8
radio input "true"
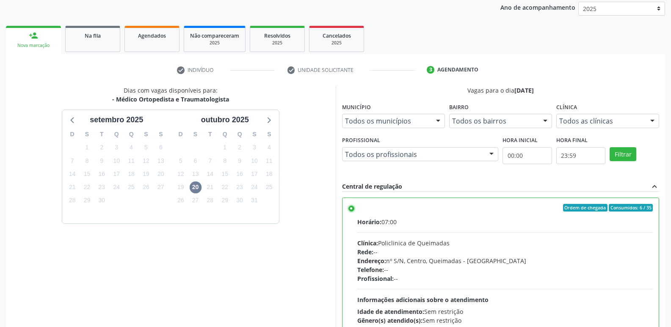
scroll to position [179, 0]
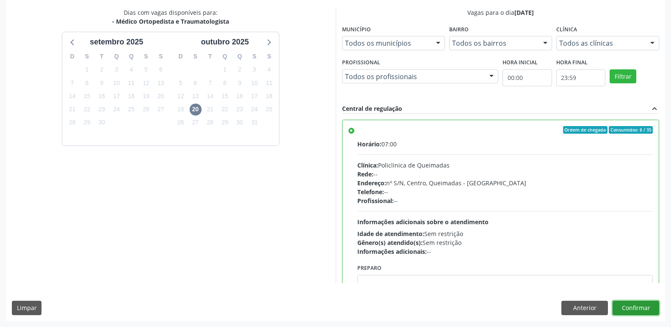
click at [629, 310] on button "Confirmar" at bounding box center [635, 308] width 47 height 14
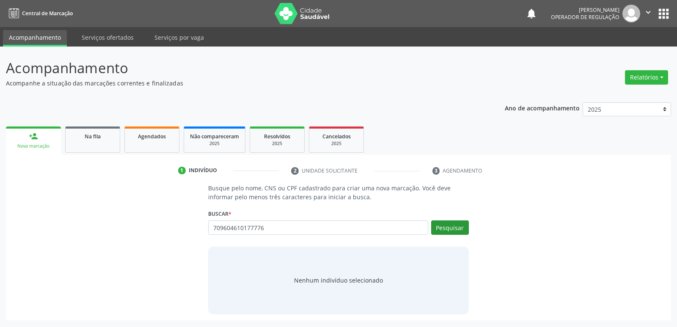
type input "709604610177776"
click at [441, 225] on button "Pesquisar" at bounding box center [450, 227] width 38 height 14
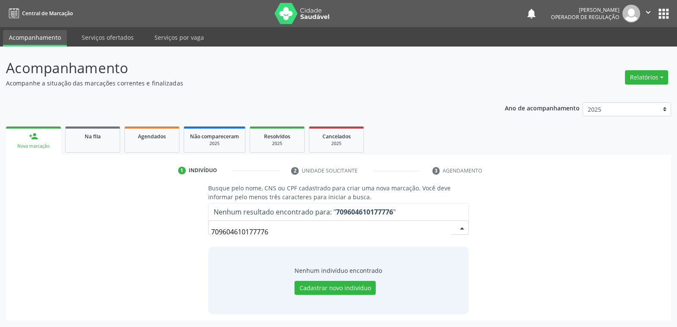
click at [661, 11] on button "apps" at bounding box center [663, 13] width 15 height 15
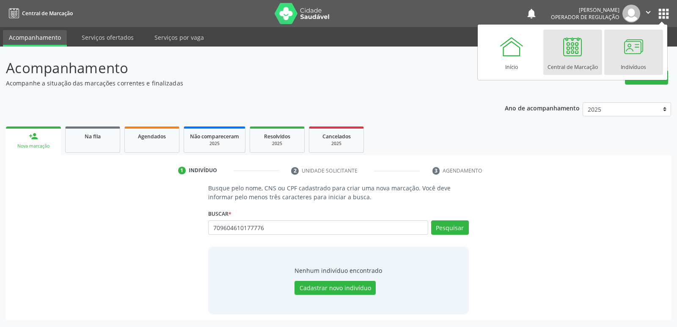
click at [633, 53] on div at bounding box center [633, 46] width 25 height 25
